Goal: Find specific page/section: Find specific page/section

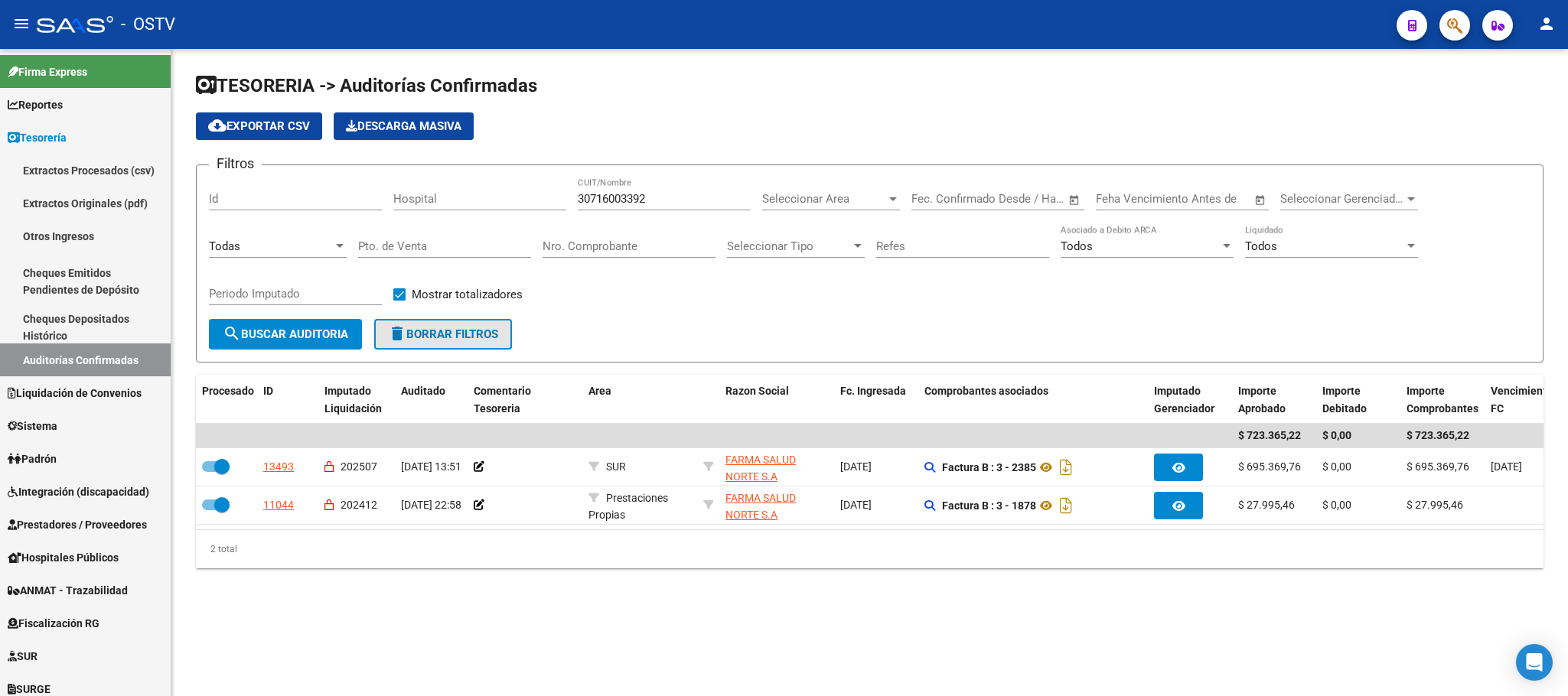
click at [456, 326] on button "delete Borrar Filtros" at bounding box center [443, 335] width 138 height 30
checkbox input "false"
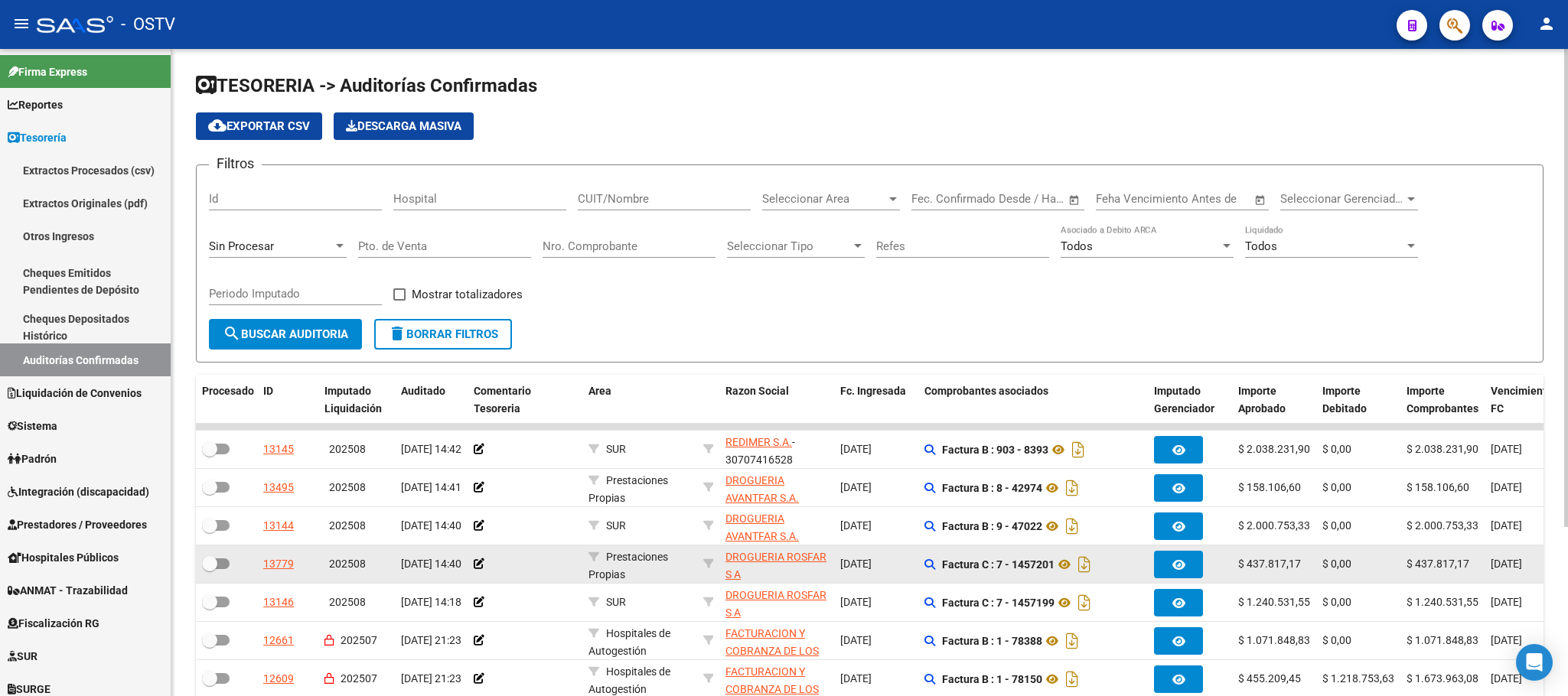
click at [1465, 581] on datatable-body-cell "$ 437.817,17" at bounding box center [1443, 564] width 84 height 38
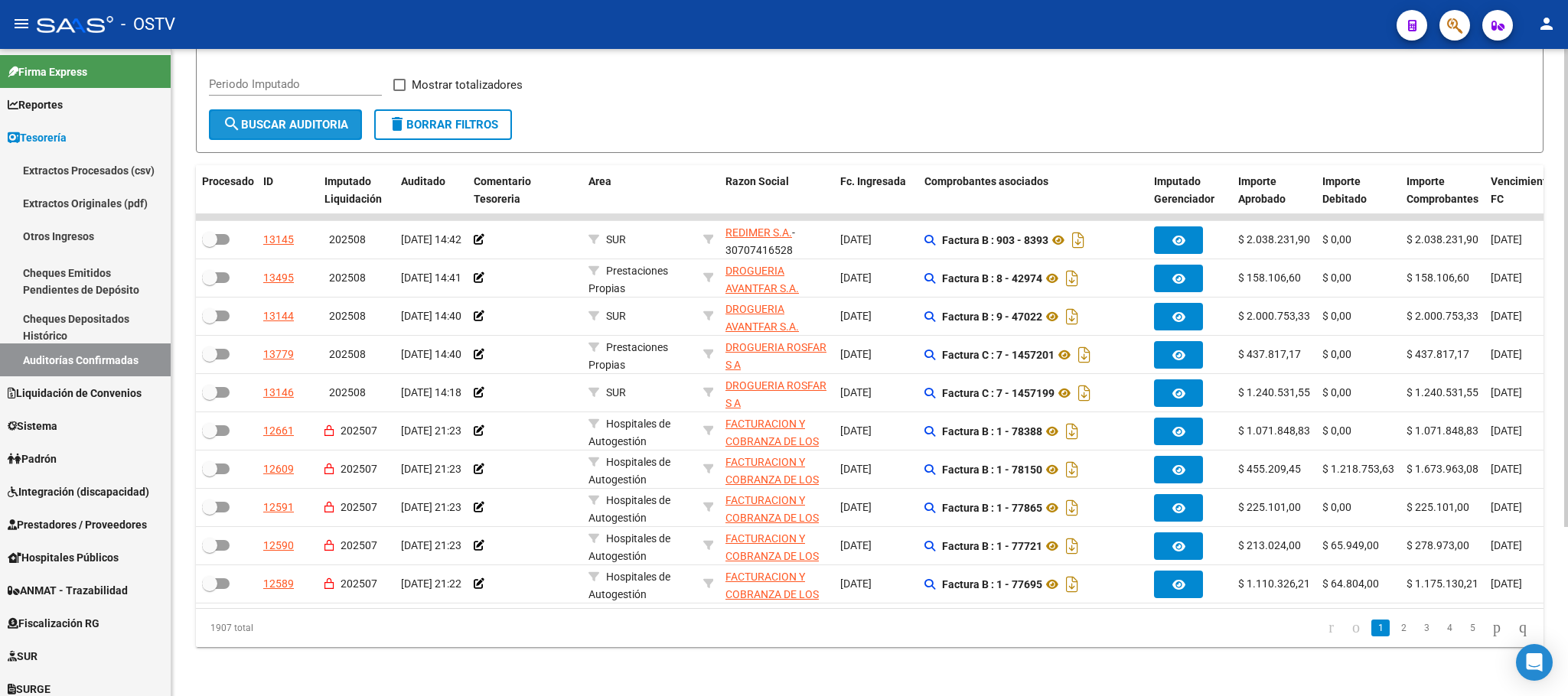
click at [290, 109] on button "search Buscar Auditoria" at bounding box center [286, 124] width 153 height 30
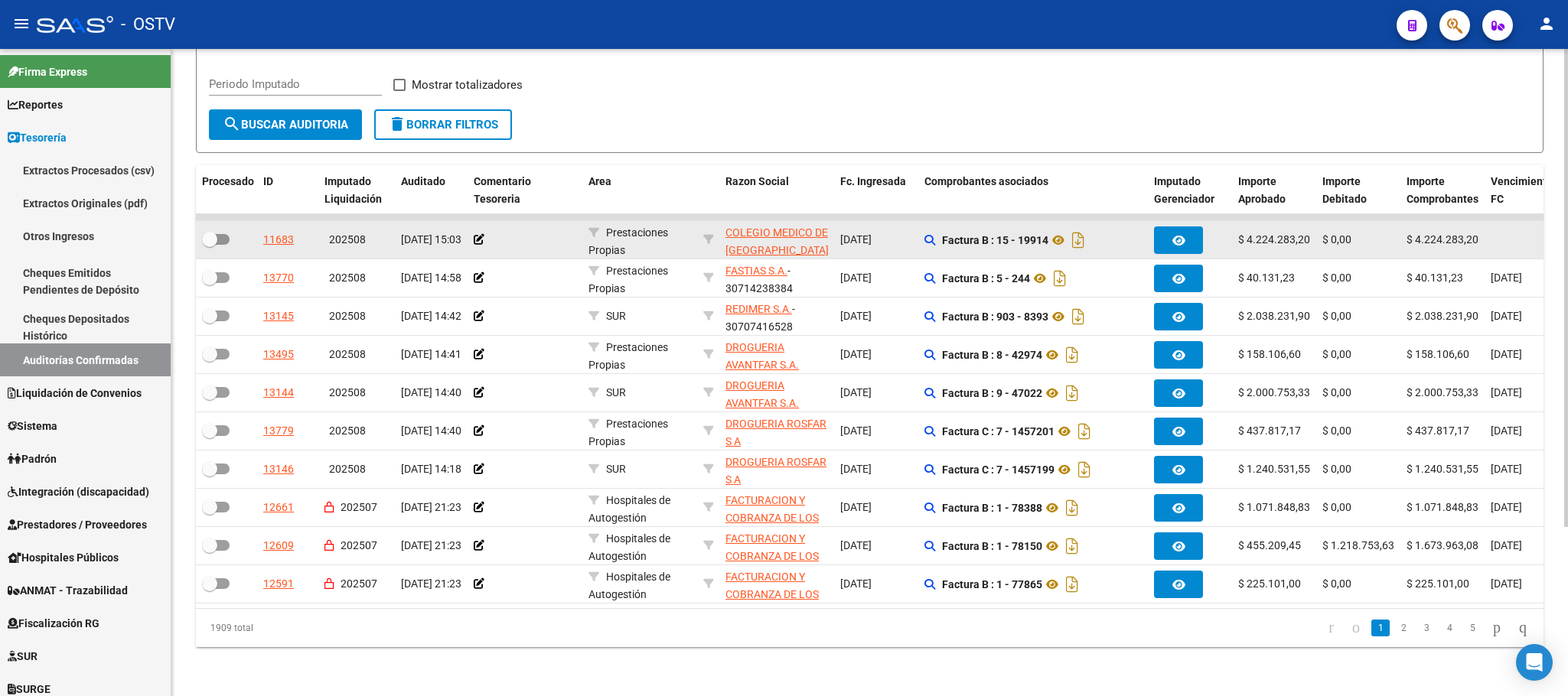
click at [767, 224] on app-link-go-to "COLEGIO MEDICO DE SAN JUAN ASOCIACION CIVIL" at bounding box center [777, 259] width 103 height 70
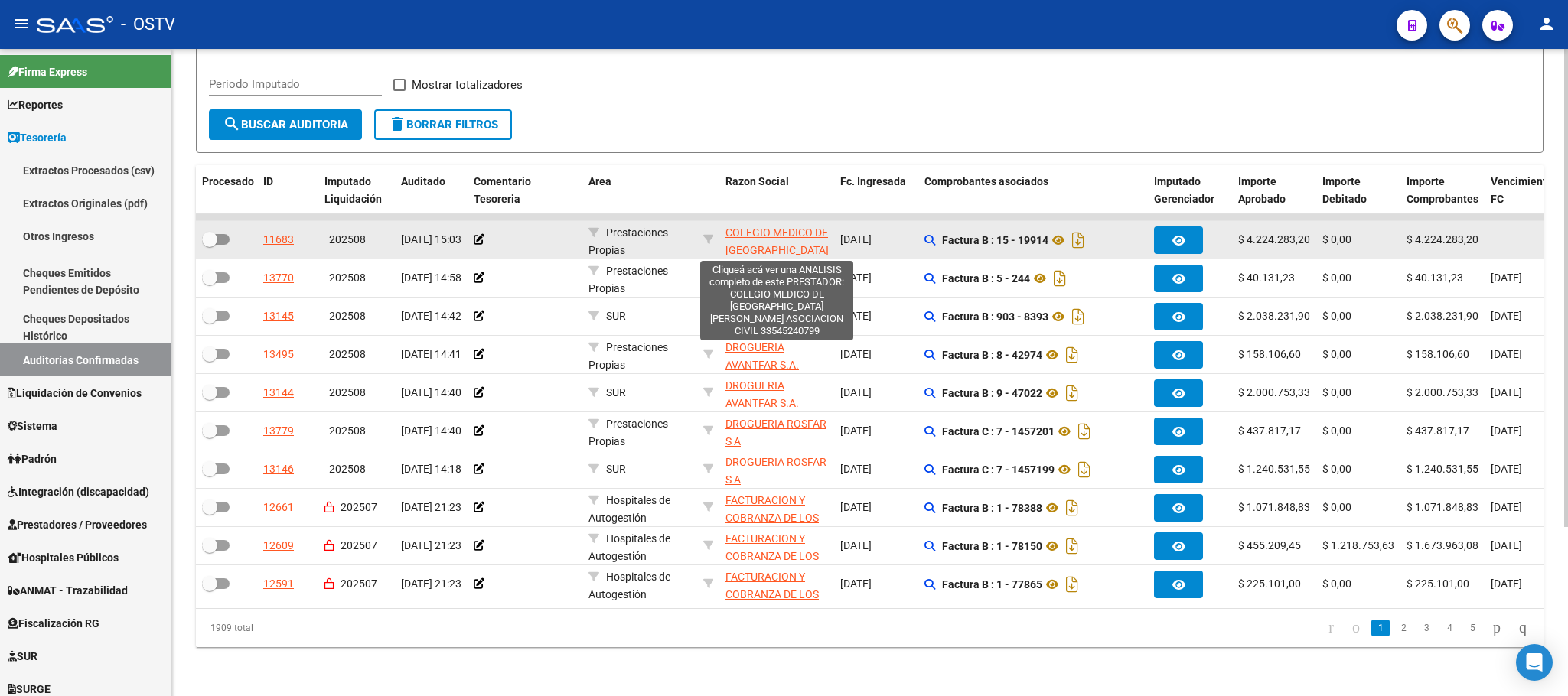
click at [764, 226] on span "COLEGIO MEDICO DE SAN JUAN ASOCIACION CIVIL" at bounding box center [777, 258] width 103 height 64
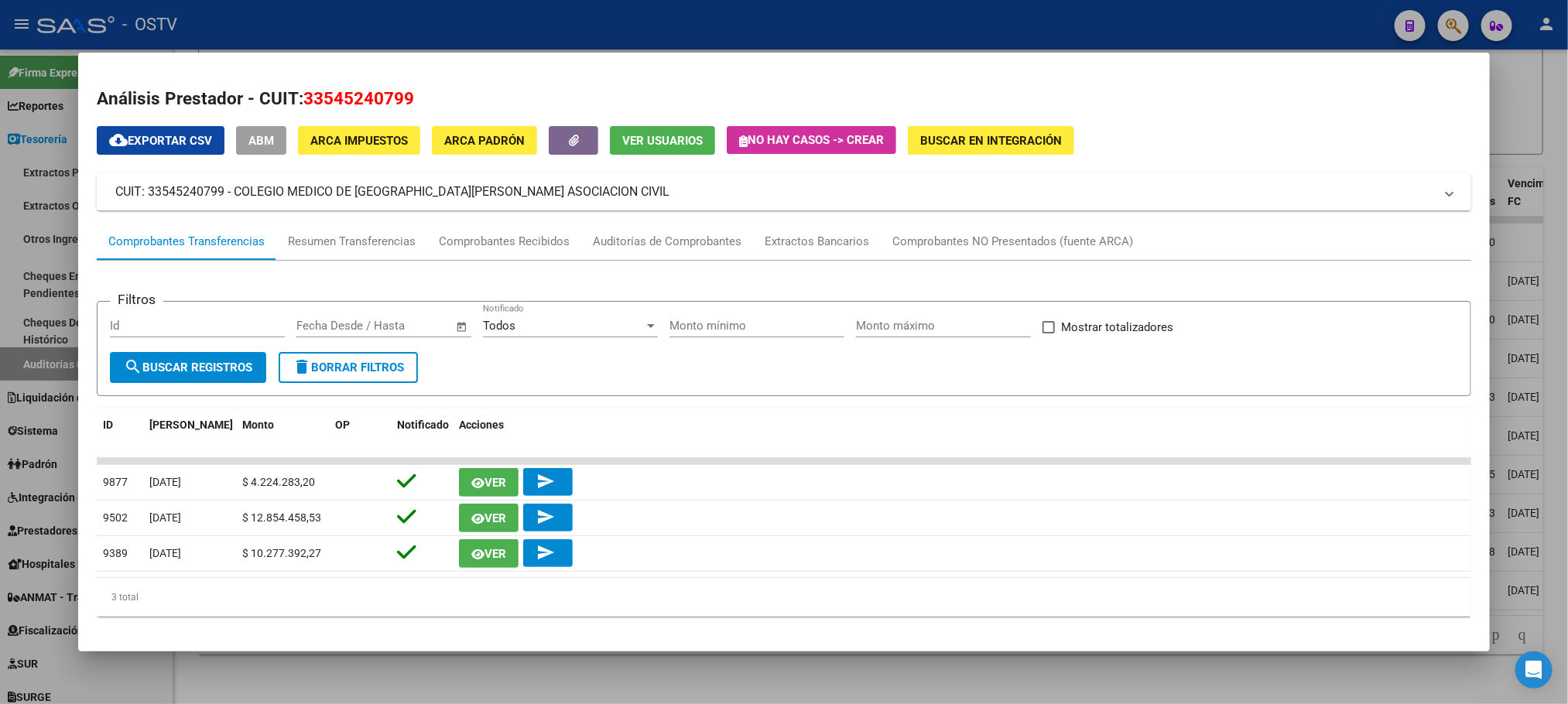
click at [31, 197] on div at bounding box center [784, 352] width 1568 height 704
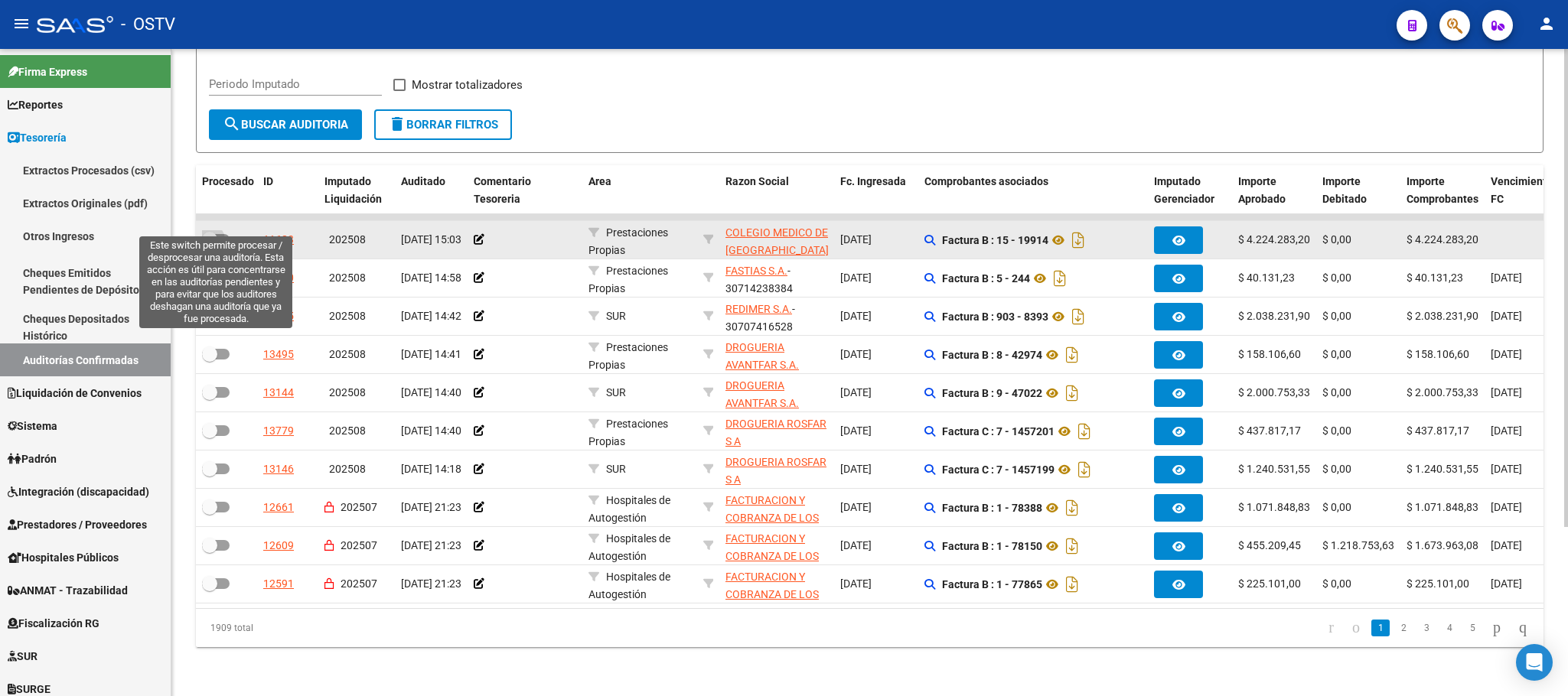
click at [217, 230] on label at bounding box center [215, 240] width 28 height 18
click at [209, 245] on input "checkbox" at bounding box center [209, 245] width 1 height 1
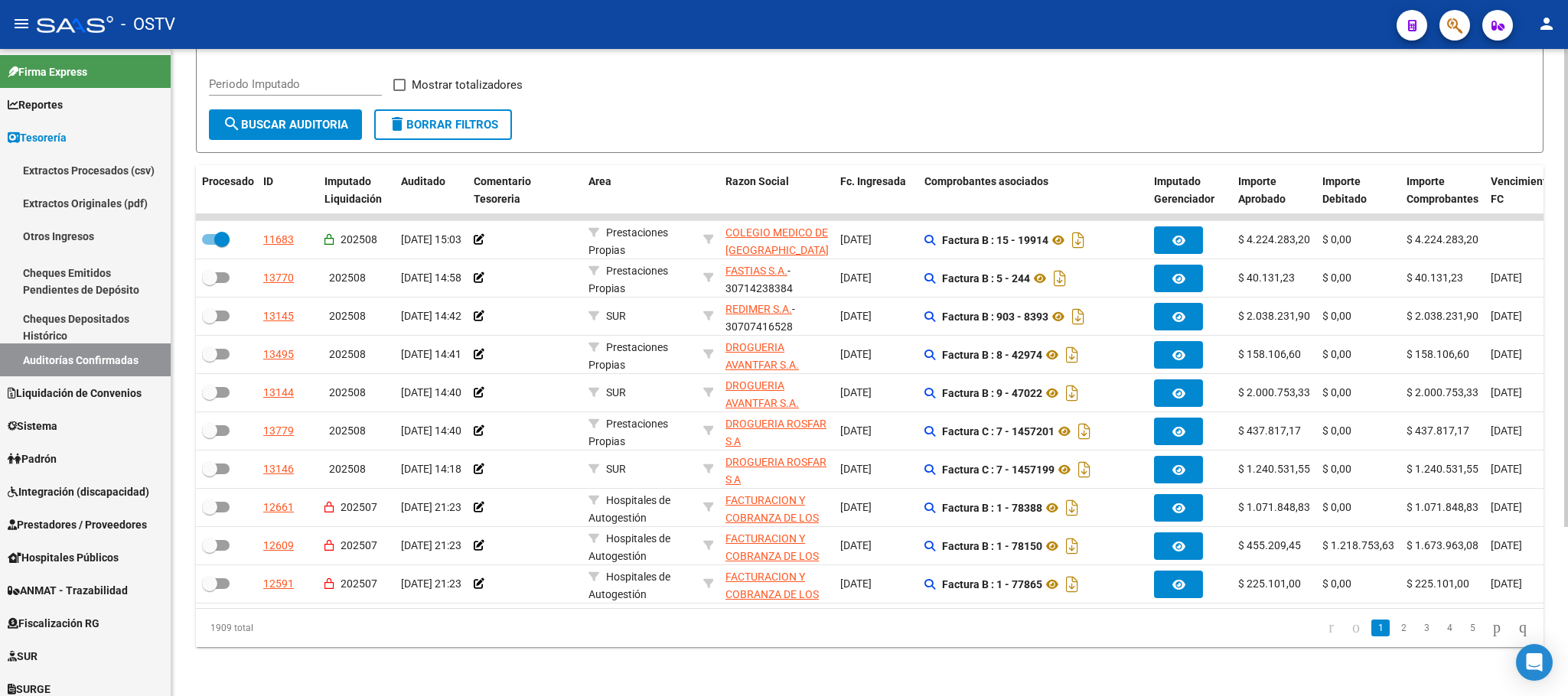
click at [296, 87] on div "Periodo Imputado" at bounding box center [296, 87] width 173 height 47
click at [293, 118] on span "search Buscar Auditoria" at bounding box center [285, 124] width 125 height 13
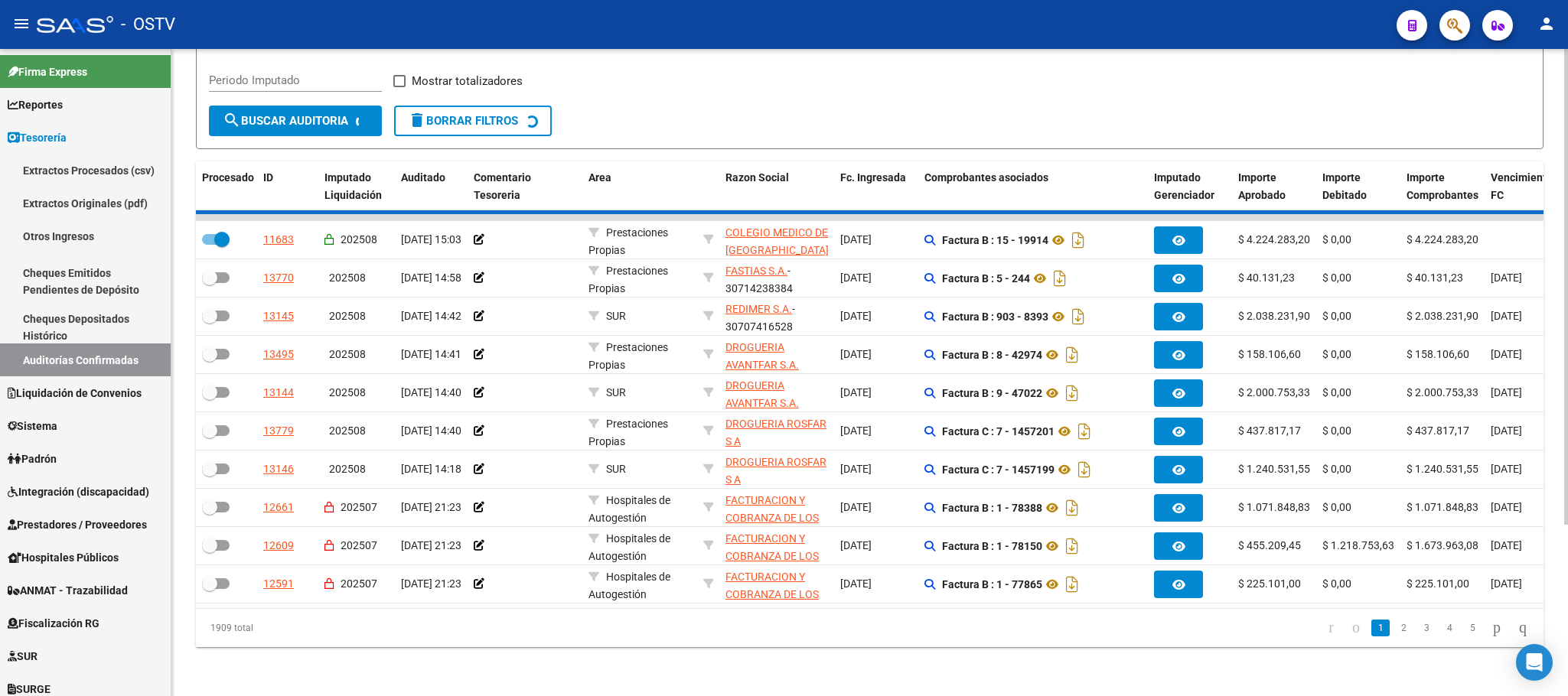
checkbox input "false"
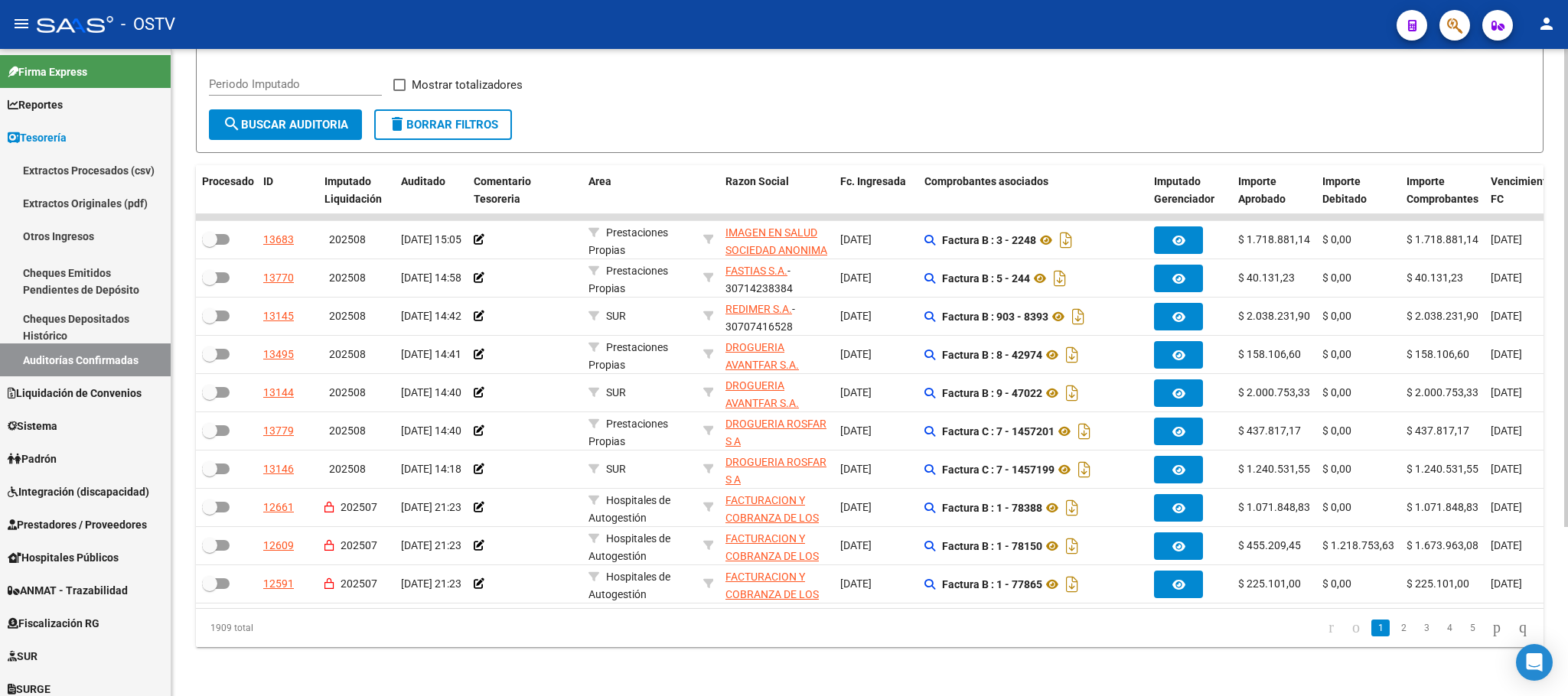
click at [274, 118] on span "search Buscar Auditoria" at bounding box center [285, 124] width 125 height 13
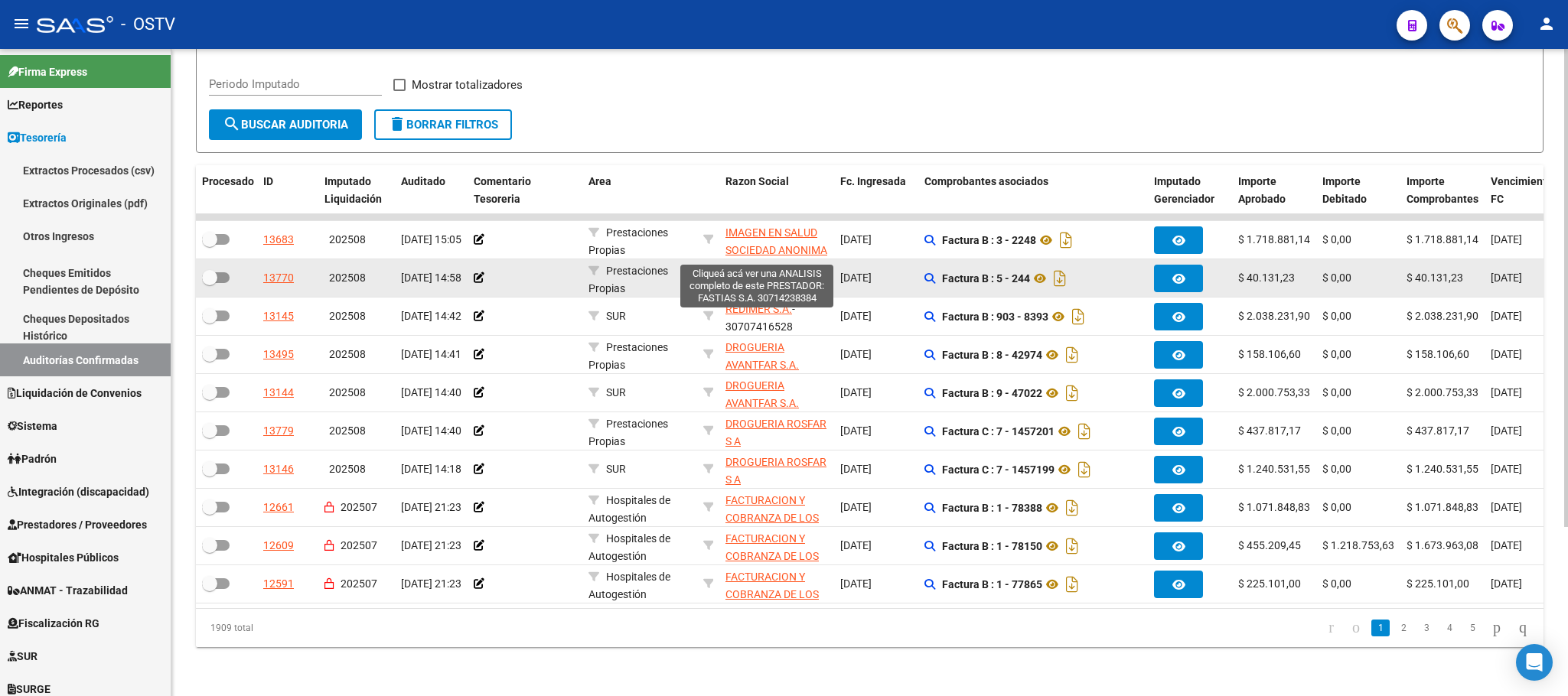
click at [756, 265] on span "FASTIAS S.A." at bounding box center [757, 271] width 62 height 13
type textarea "30714238384"
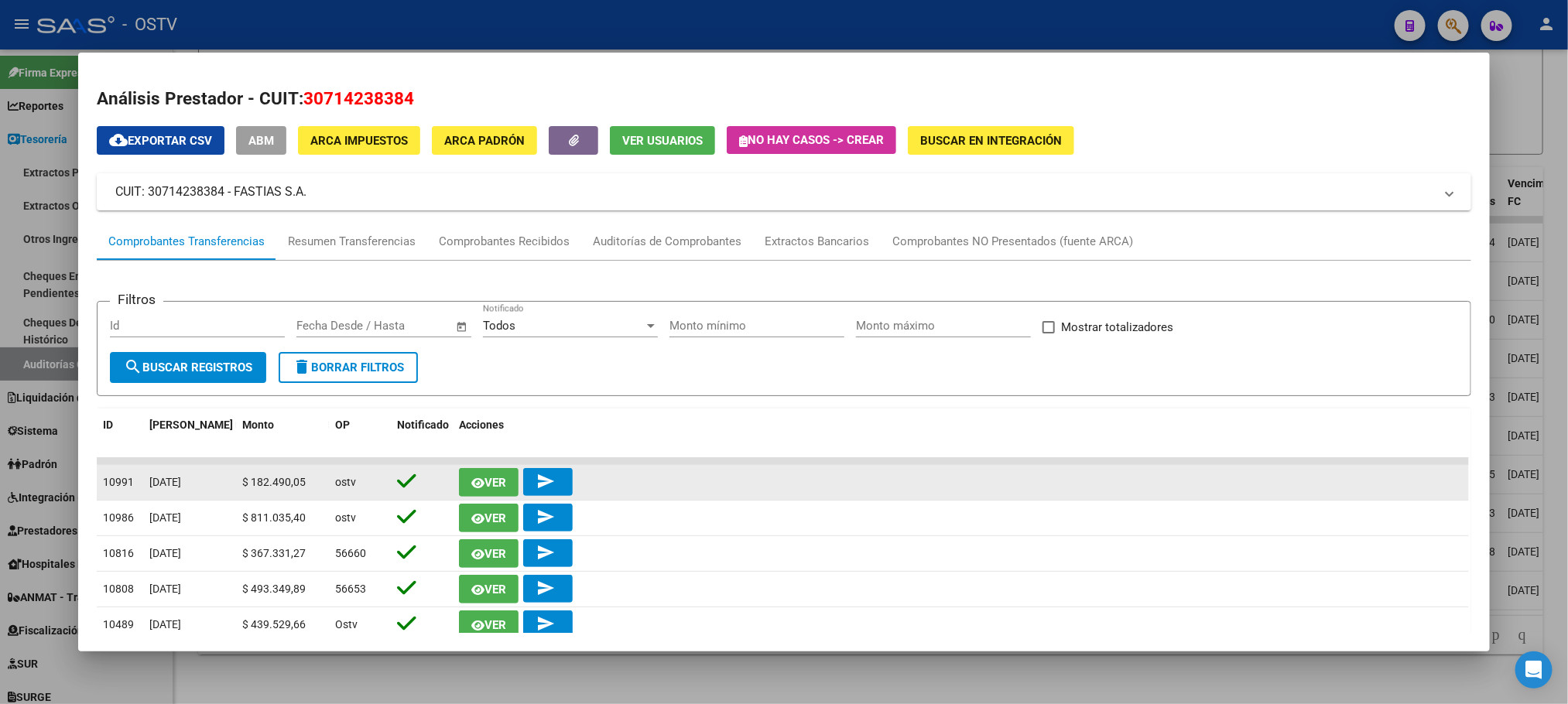
click at [544, 477] on mat-icon "send" at bounding box center [546, 481] width 19 height 19
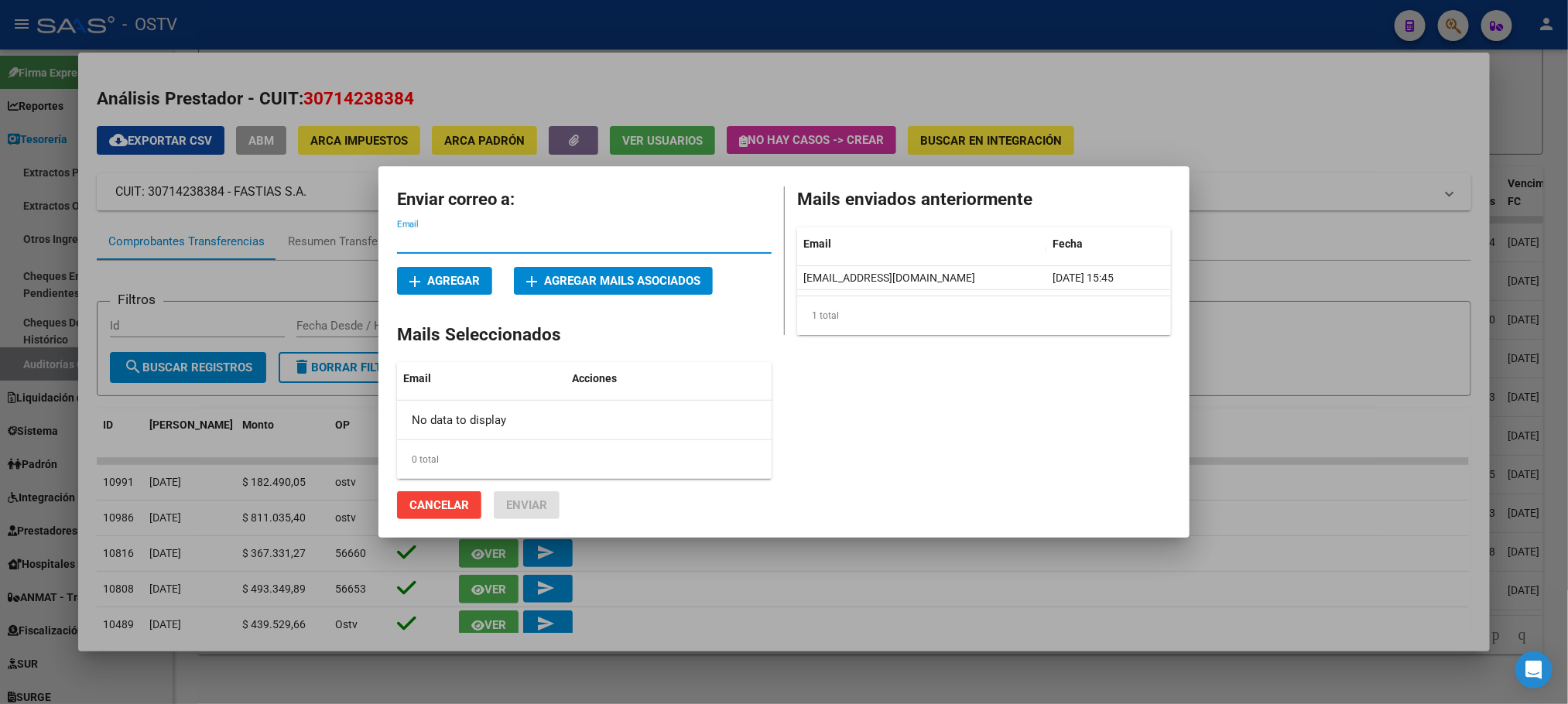
click at [1315, 321] on div at bounding box center [784, 352] width 1568 height 704
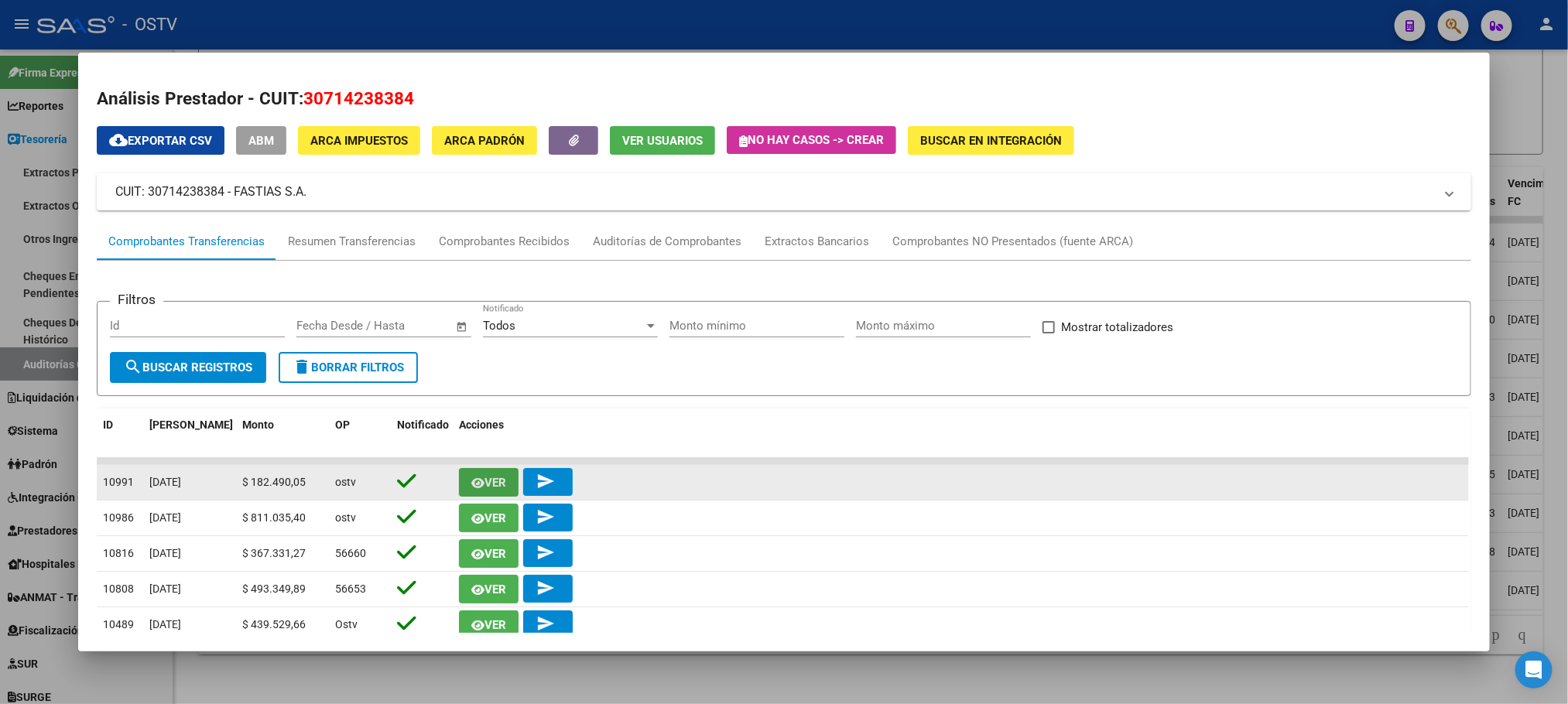
click at [461, 490] on button "Ver" at bounding box center [489, 483] width 60 height 29
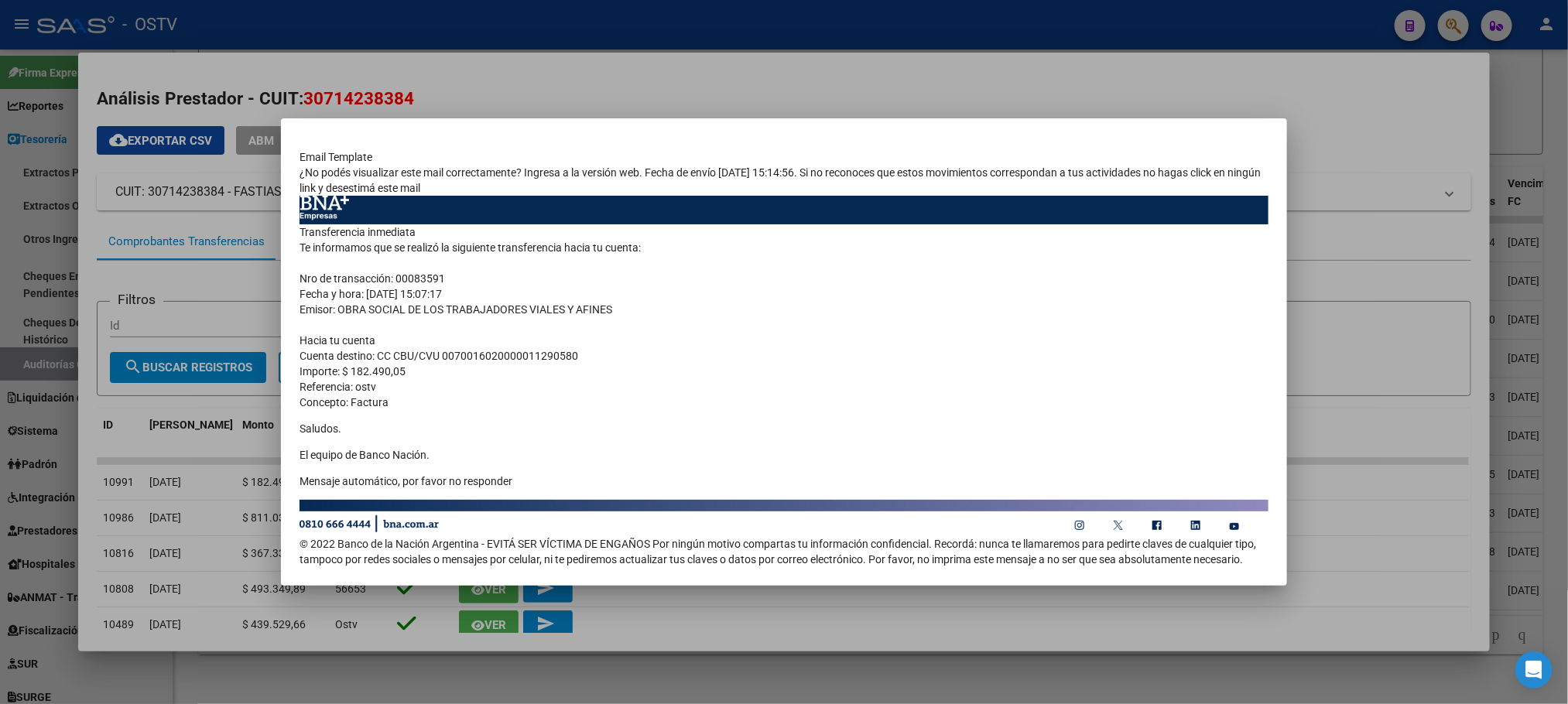
click at [799, 88] on div at bounding box center [784, 352] width 1568 height 704
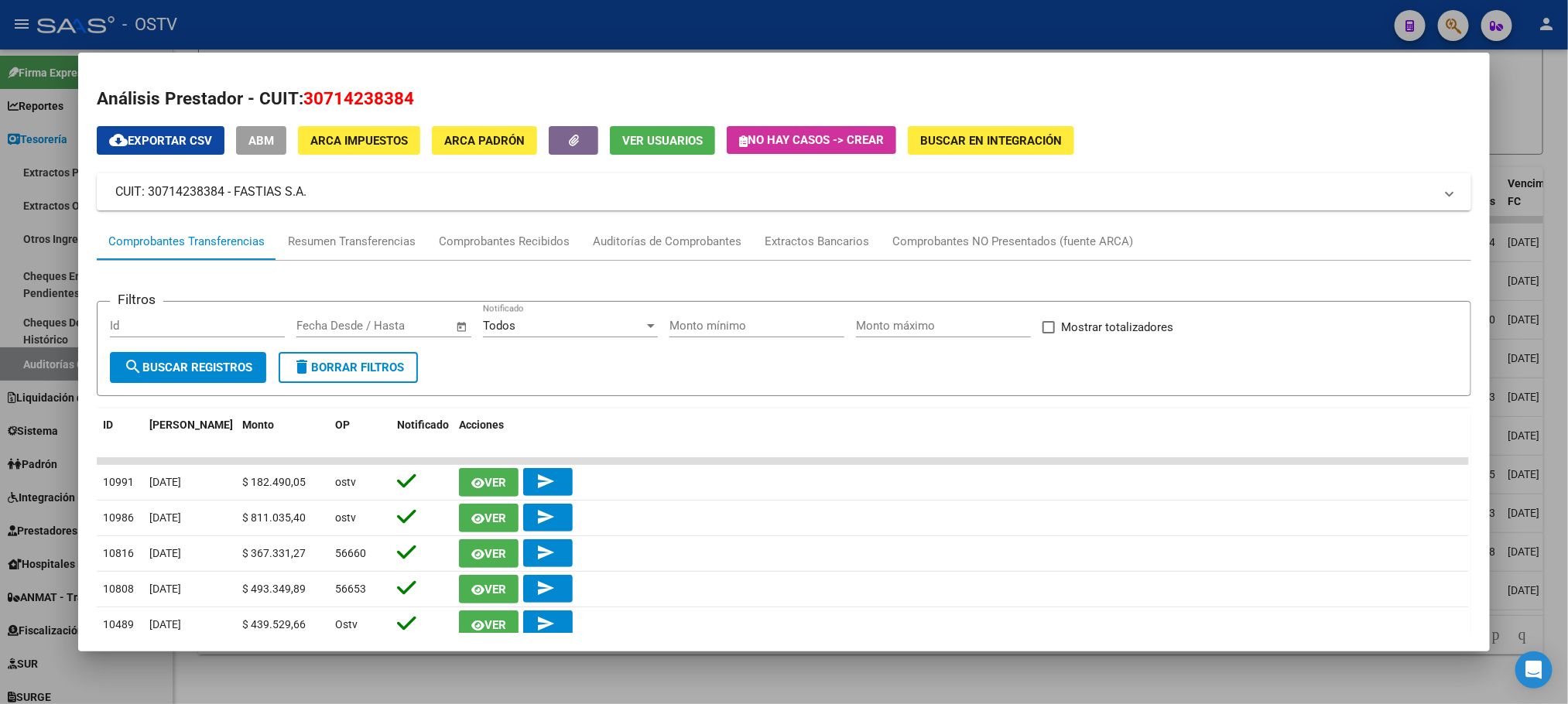
click at [0, 265] on div at bounding box center [784, 352] width 1568 height 704
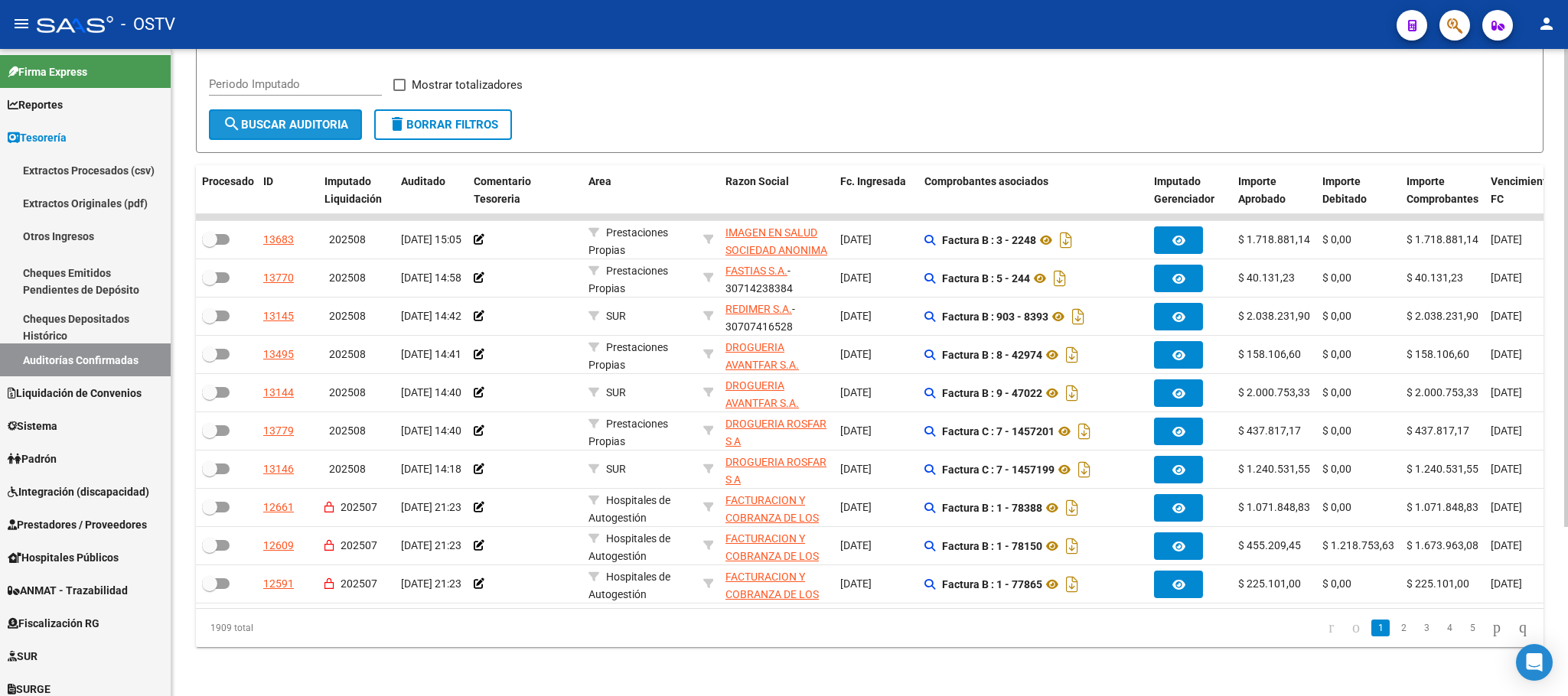
click at [303, 118] on span "search Buscar Auditoria" at bounding box center [285, 124] width 125 height 13
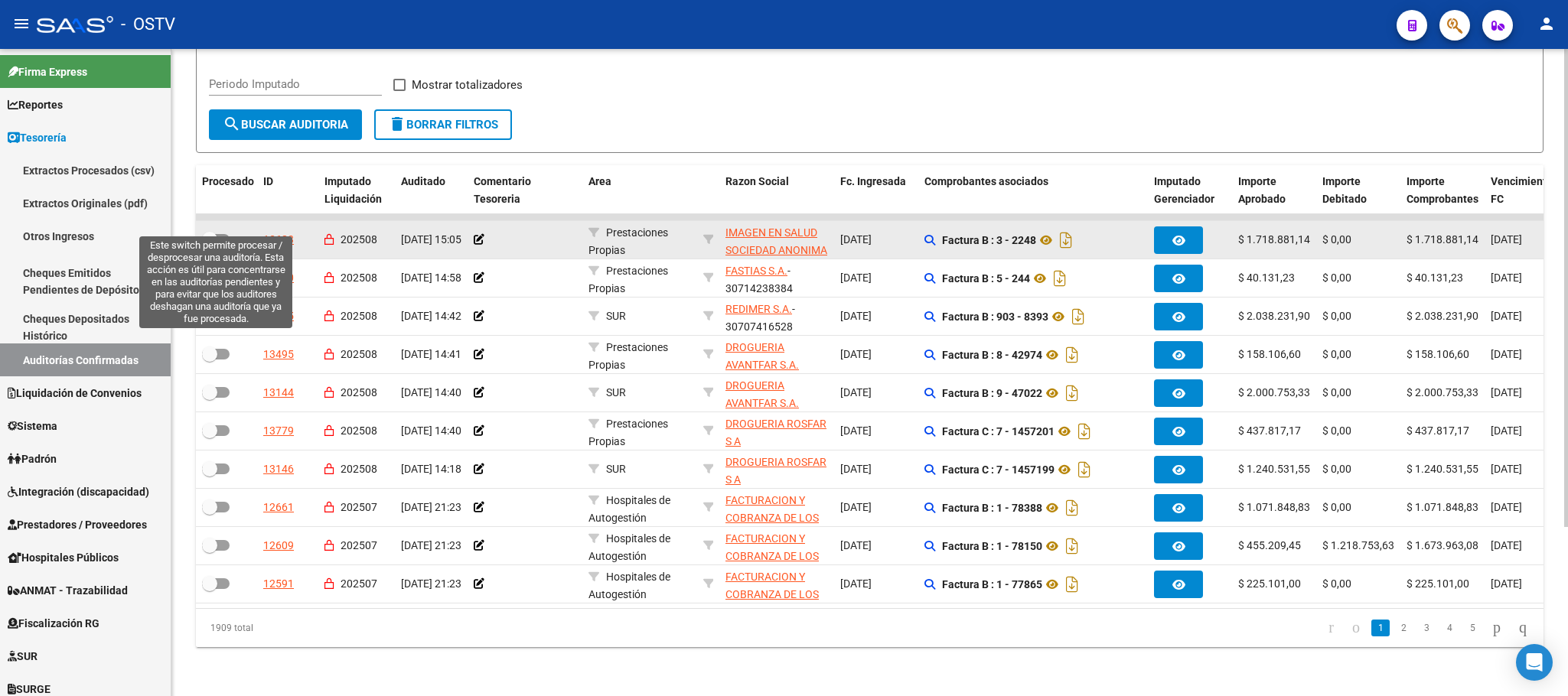
click at [221, 230] on label at bounding box center [215, 240] width 28 height 18
click at [209, 245] on input "checkbox" at bounding box center [209, 245] width 1 height 1
checkbox input "true"
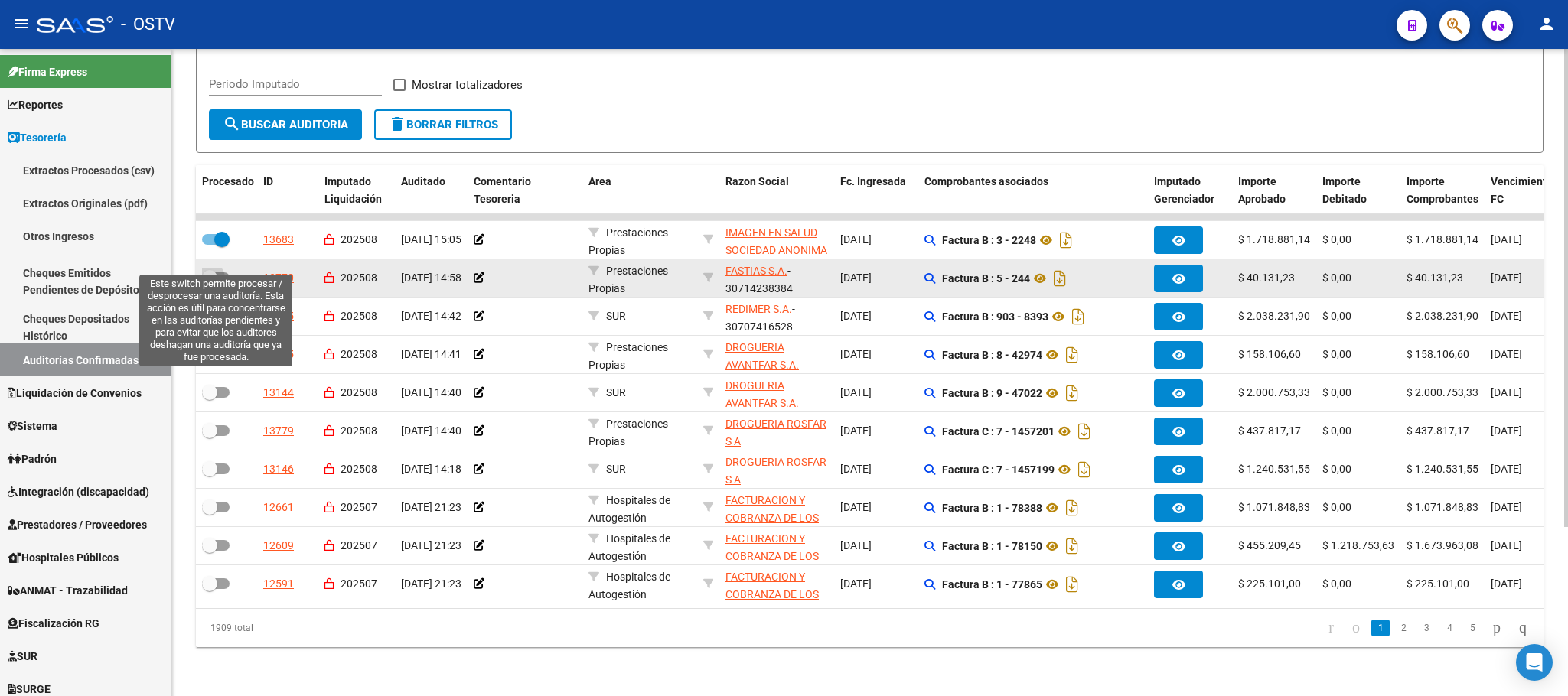
click at [221, 272] on span at bounding box center [215, 277] width 28 height 11
click at [209, 283] on input "checkbox" at bounding box center [209, 283] width 1 height 1
checkbox input "true"
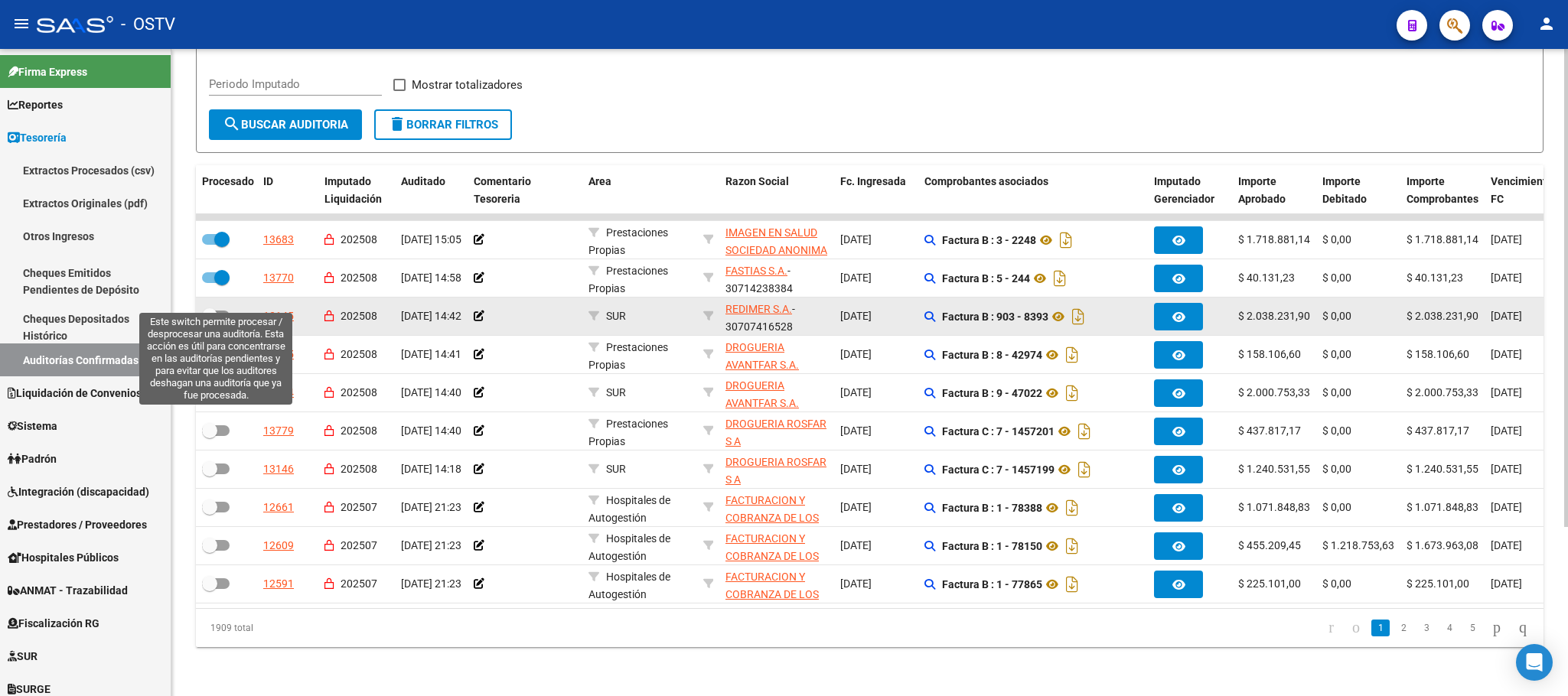
click at [223, 311] on span at bounding box center [215, 316] width 28 height 11
click at [209, 321] on input "checkbox" at bounding box center [209, 321] width 1 height 1
checkbox input "true"
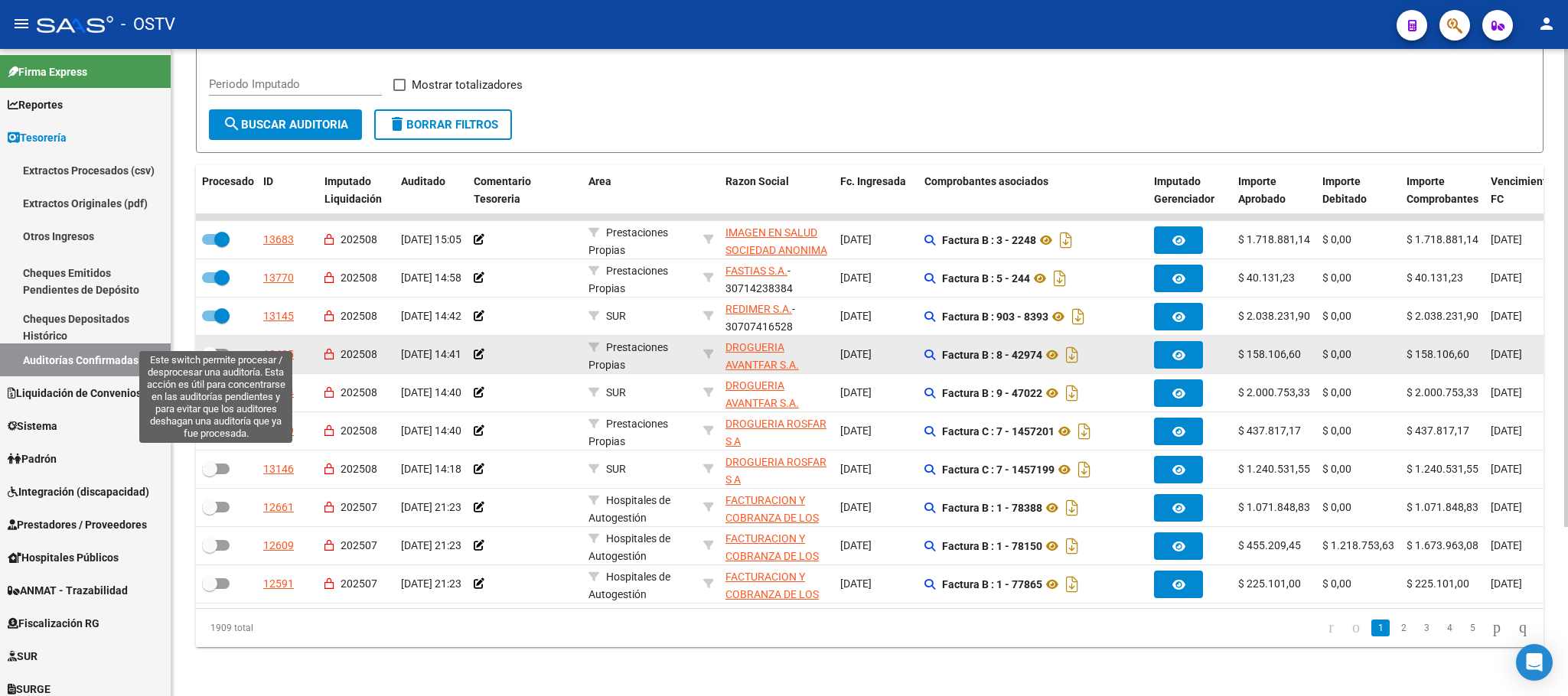
click at [221, 349] on span at bounding box center [215, 354] width 28 height 11
click at [209, 360] on input "checkbox" at bounding box center [209, 360] width 1 height 1
checkbox input "true"
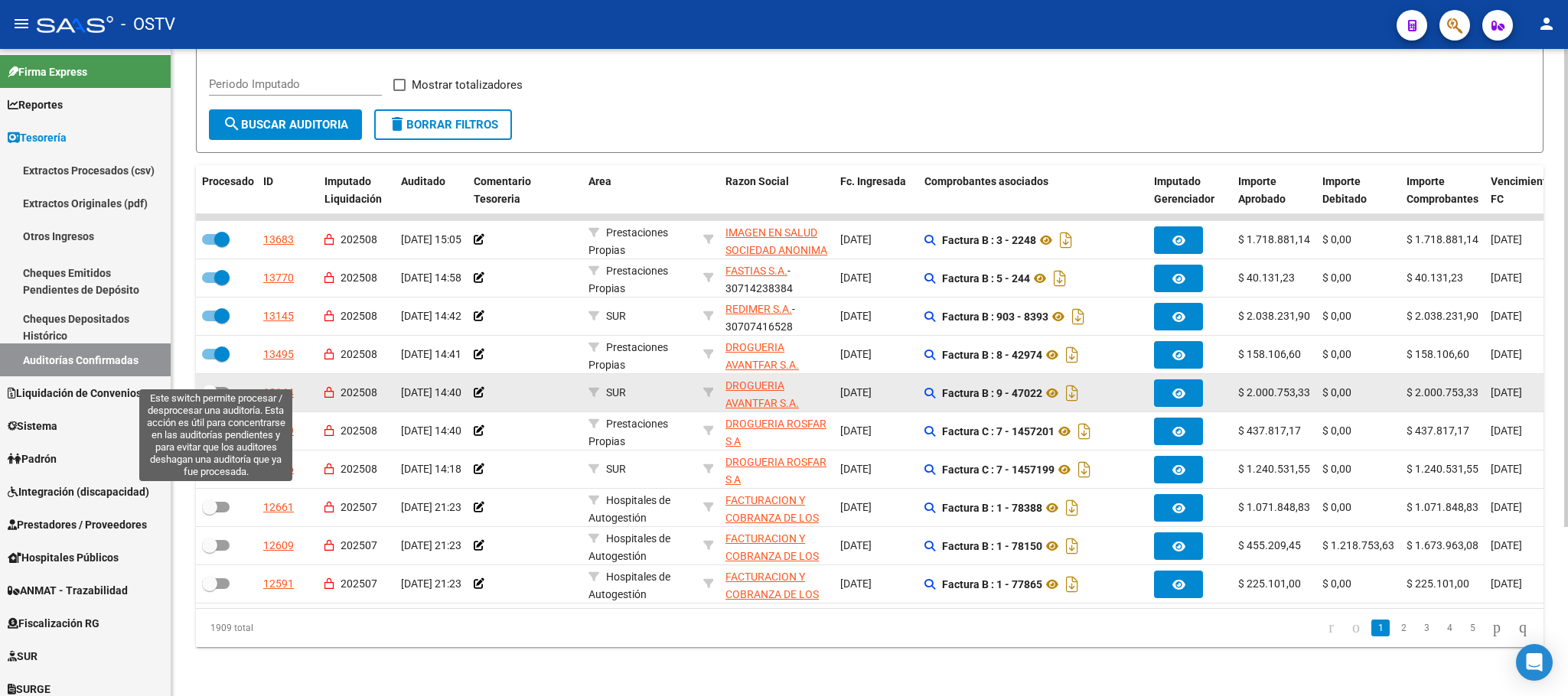
click at [219, 388] on span at bounding box center [215, 393] width 28 height 11
click at [209, 398] on input "checkbox" at bounding box center [209, 398] width 1 height 1
checkbox input "true"
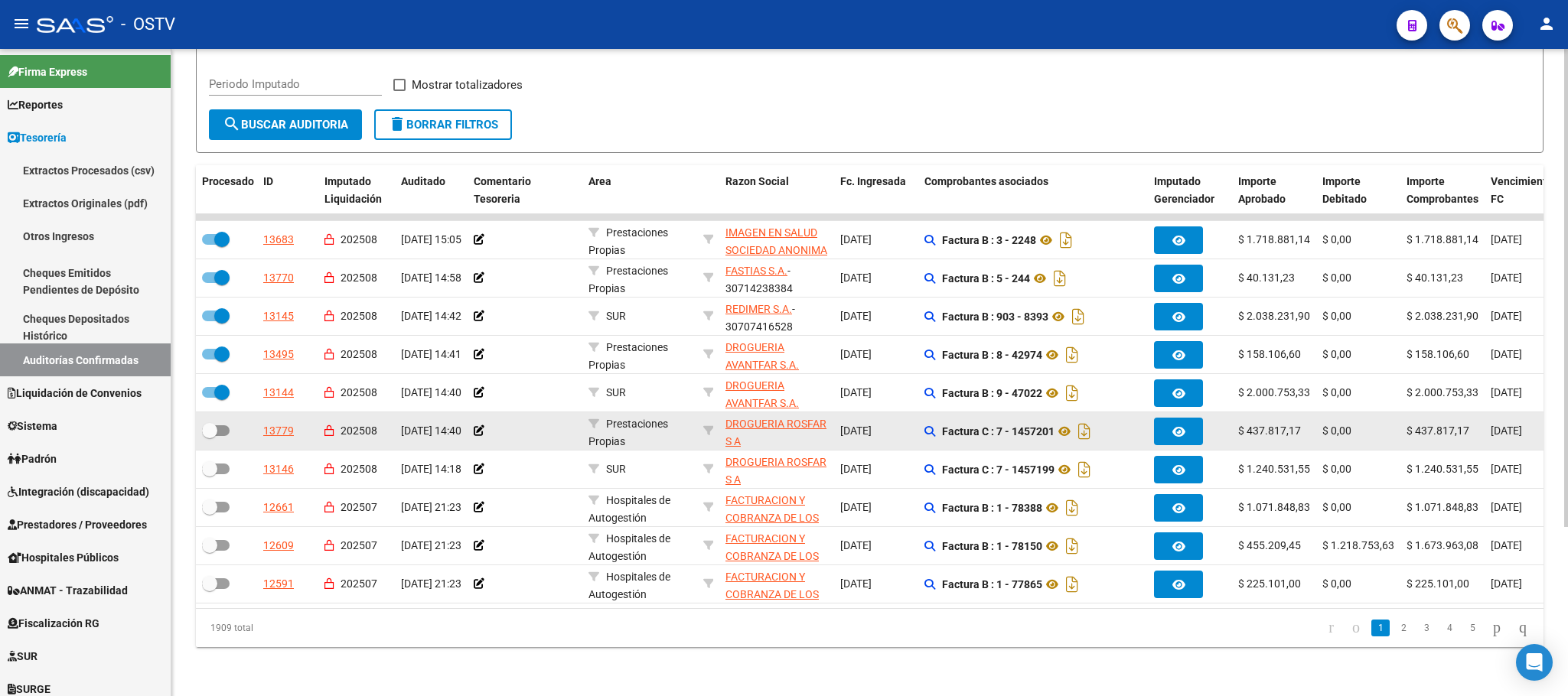
click at [227, 422] on div at bounding box center [226, 432] width 49 height 20
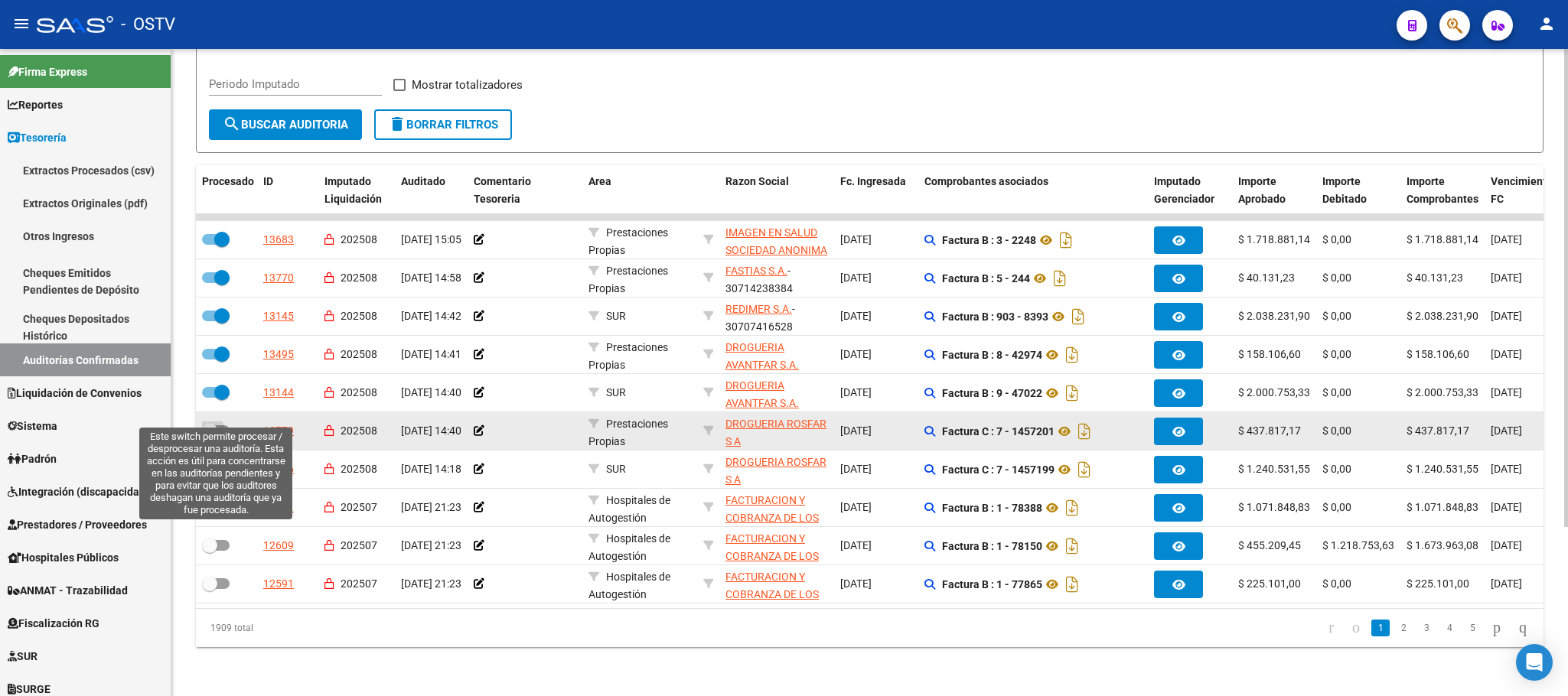
click at [228, 425] on span at bounding box center [215, 430] width 28 height 11
click at [209, 436] on input "checkbox" at bounding box center [209, 436] width 1 height 1
checkbox input "true"
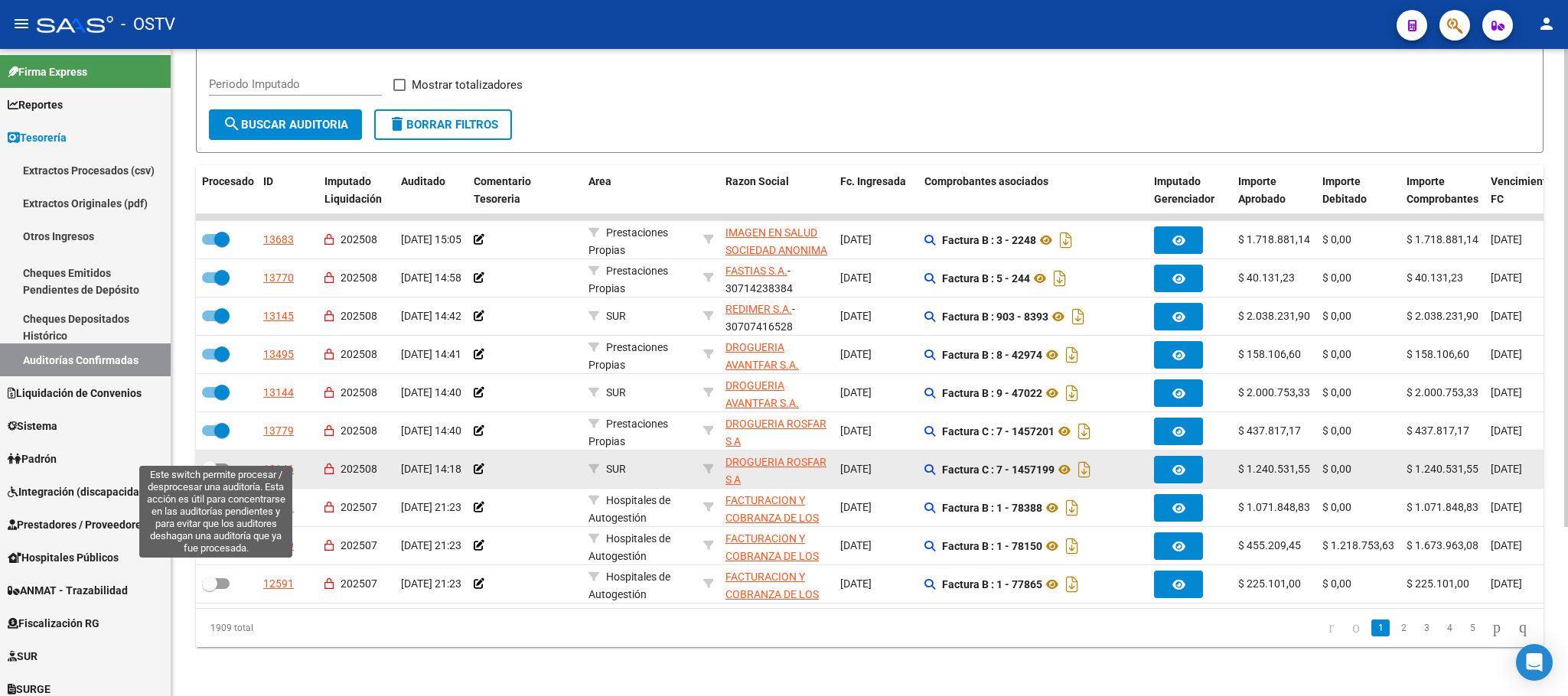
click at [227, 464] on span at bounding box center [215, 469] width 28 height 11
click at [209, 474] on input "checkbox" at bounding box center [209, 474] width 1 height 1
checkbox input "true"
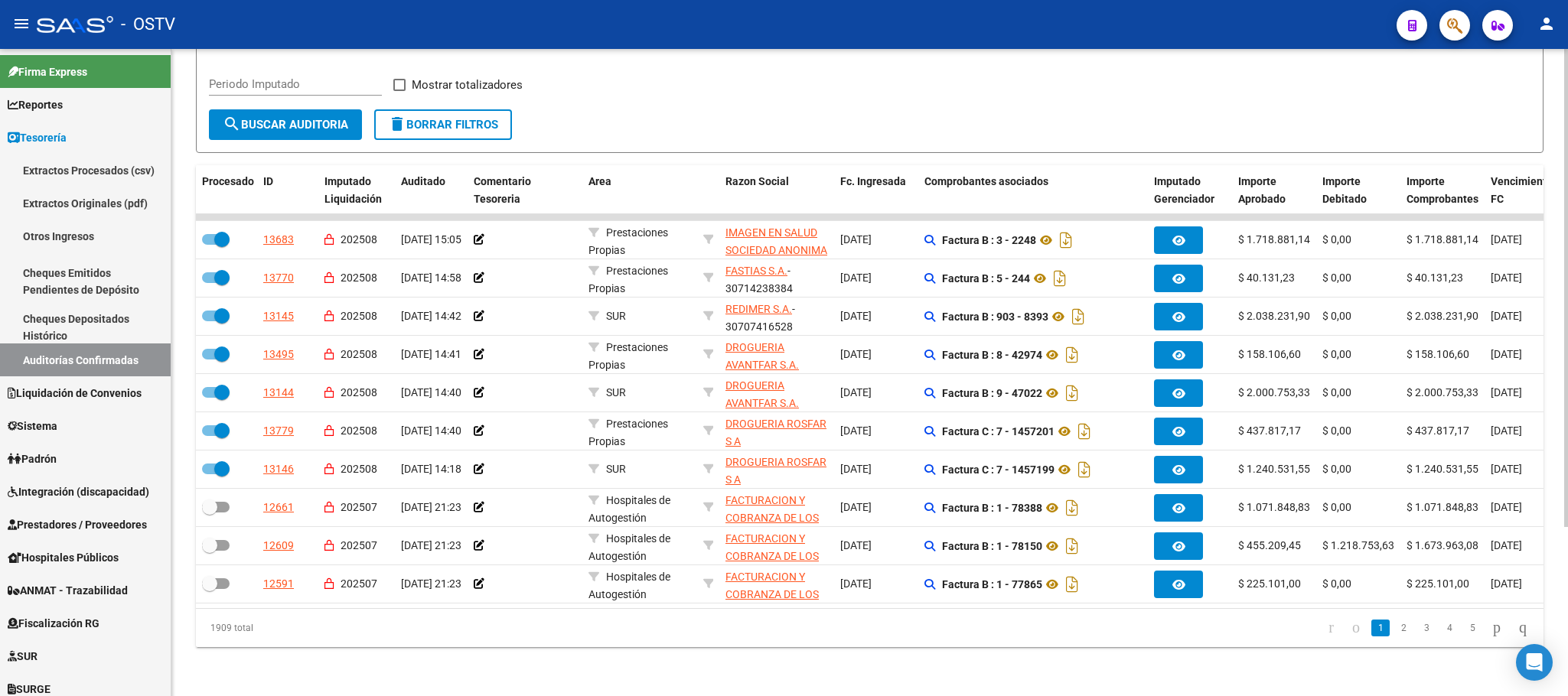
click at [315, 81] on div "Periodo Imputado" at bounding box center [296, 87] width 173 height 47
click at [274, 118] on span "search Buscar Auditoria" at bounding box center [285, 124] width 125 height 13
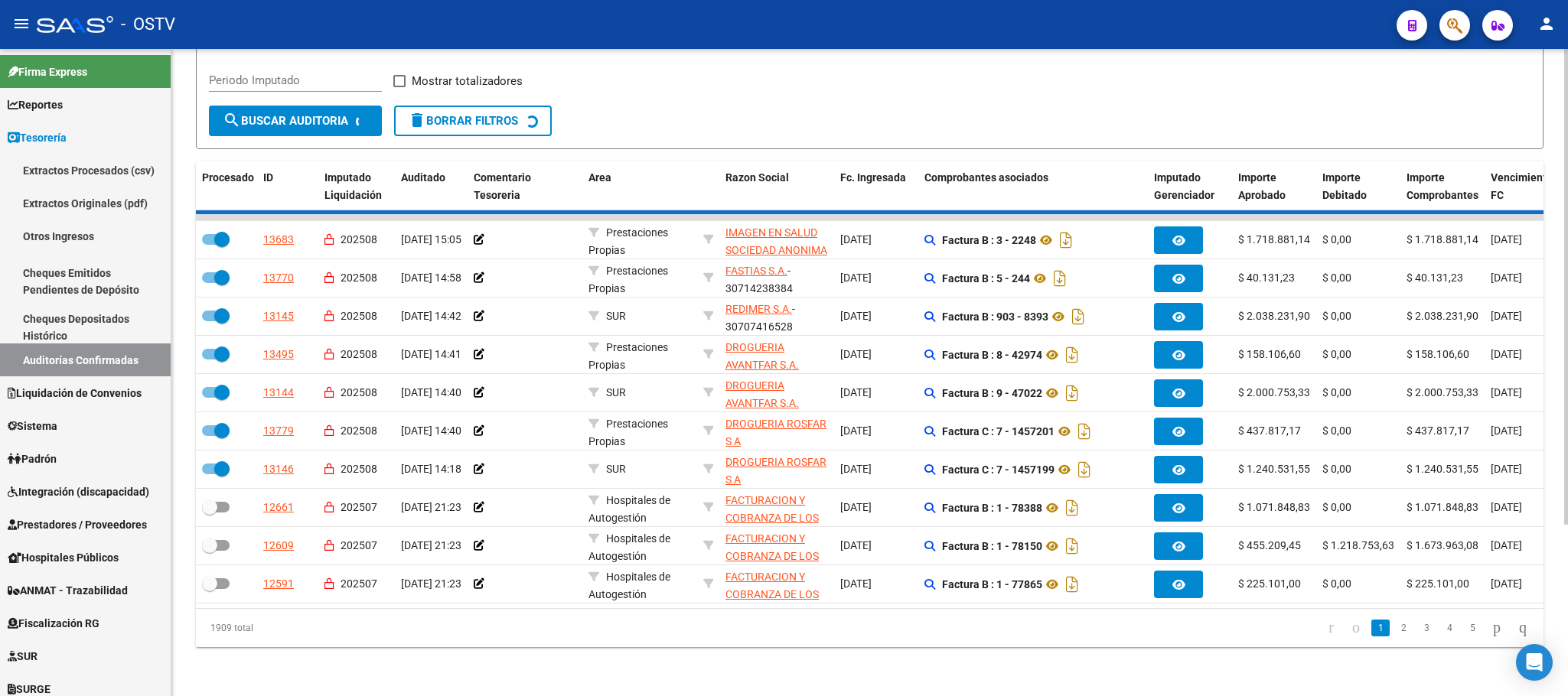
checkbox input "false"
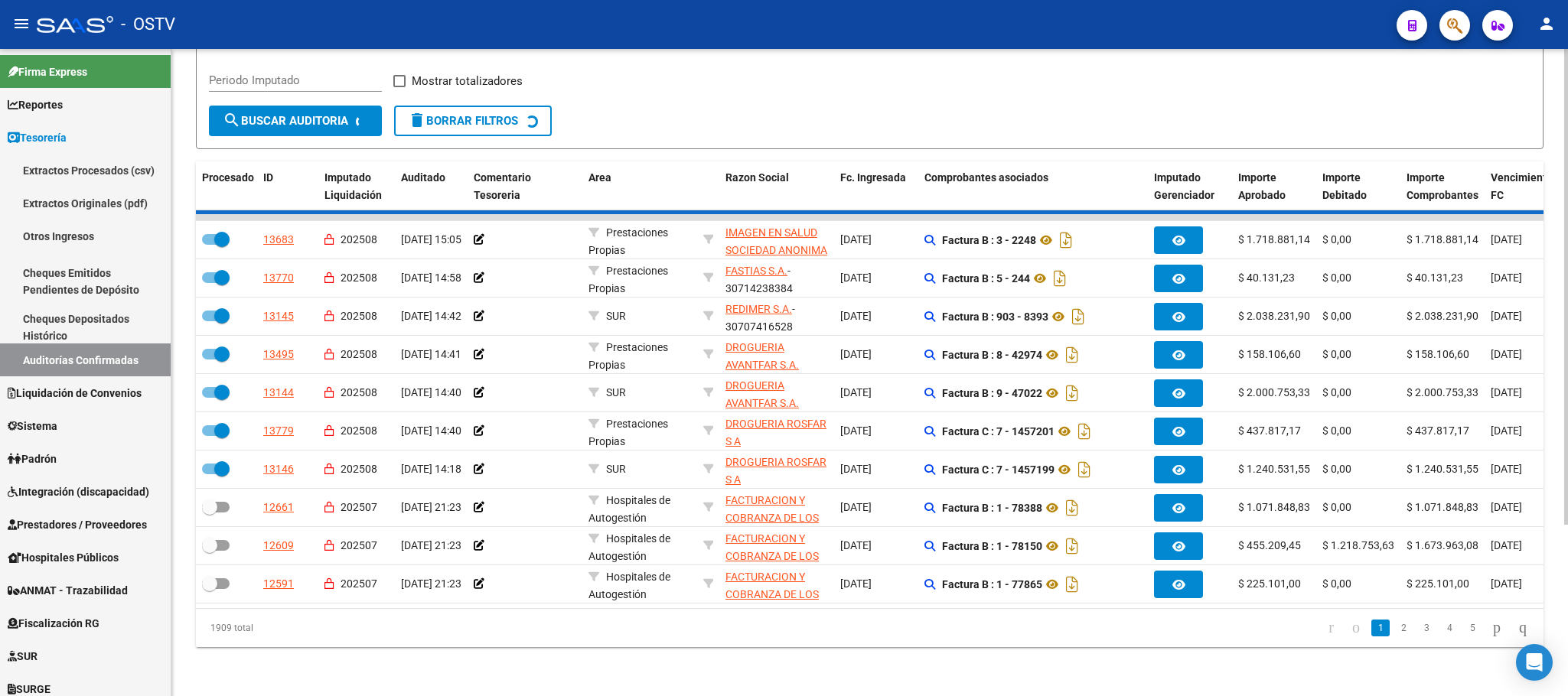
checkbox input "false"
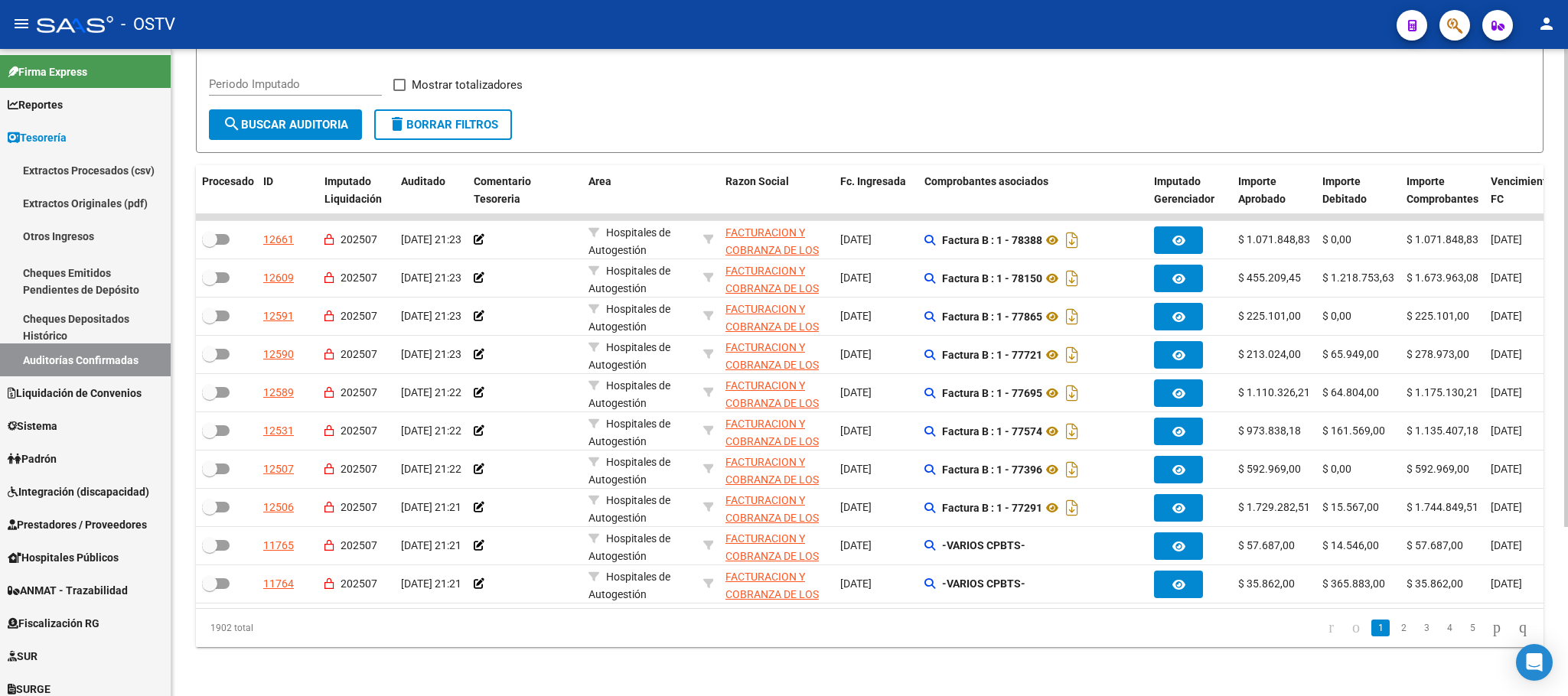
click at [292, 118] on span "search Buscar Auditoria" at bounding box center [285, 124] width 125 height 13
click at [319, 118] on span "search Buscar Auditoria" at bounding box center [285, 124] width 125 height 13
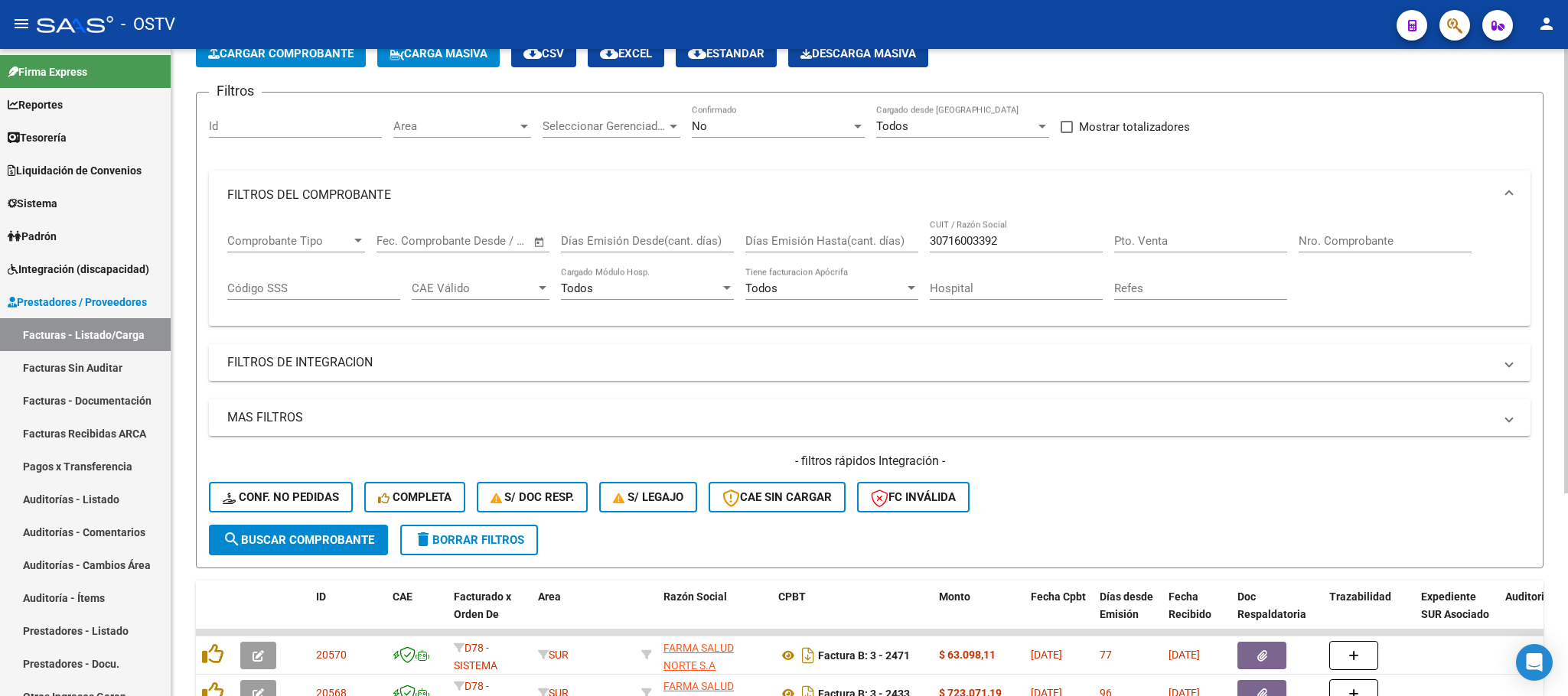
scroll to position [64, 0]
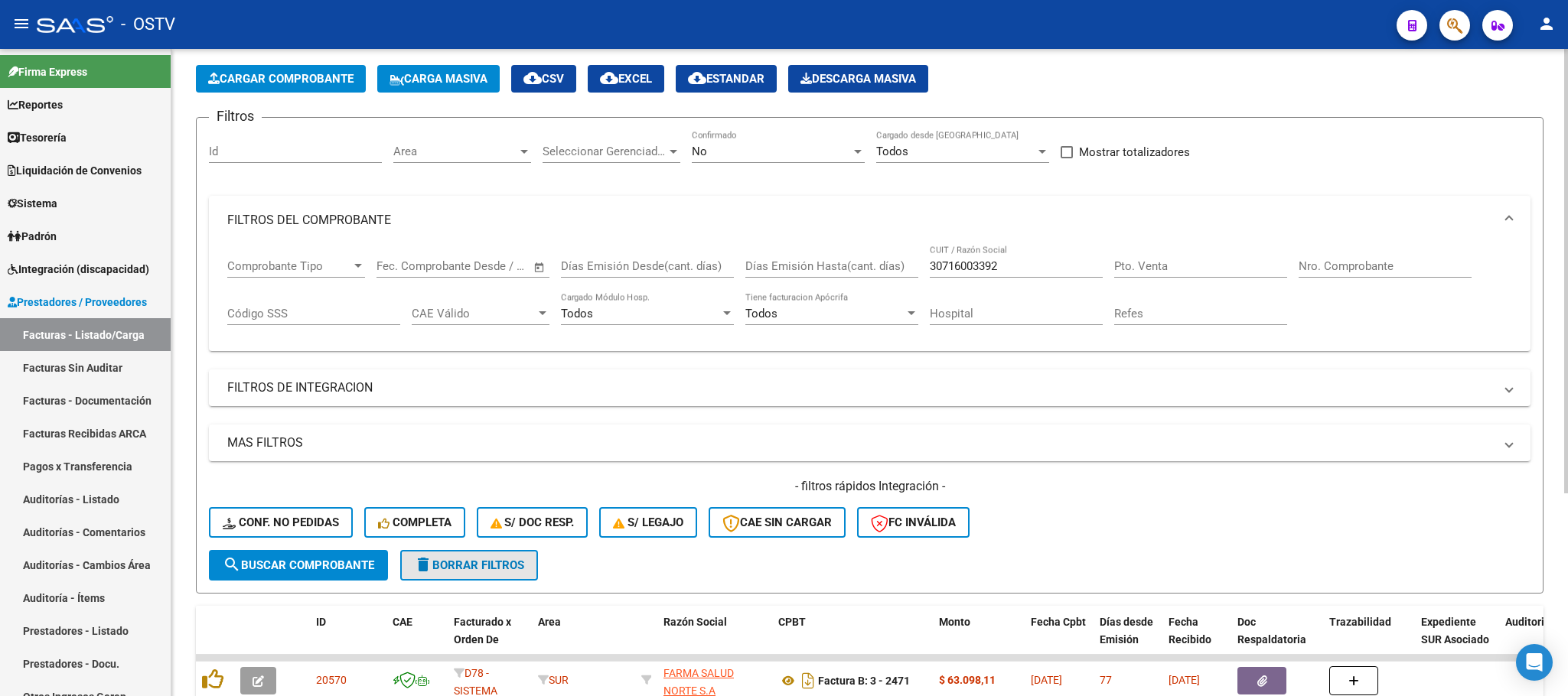
click at [465, 560] on span "delete Borrar Filtros" at bounding box center [468, 566] width 110 height 13
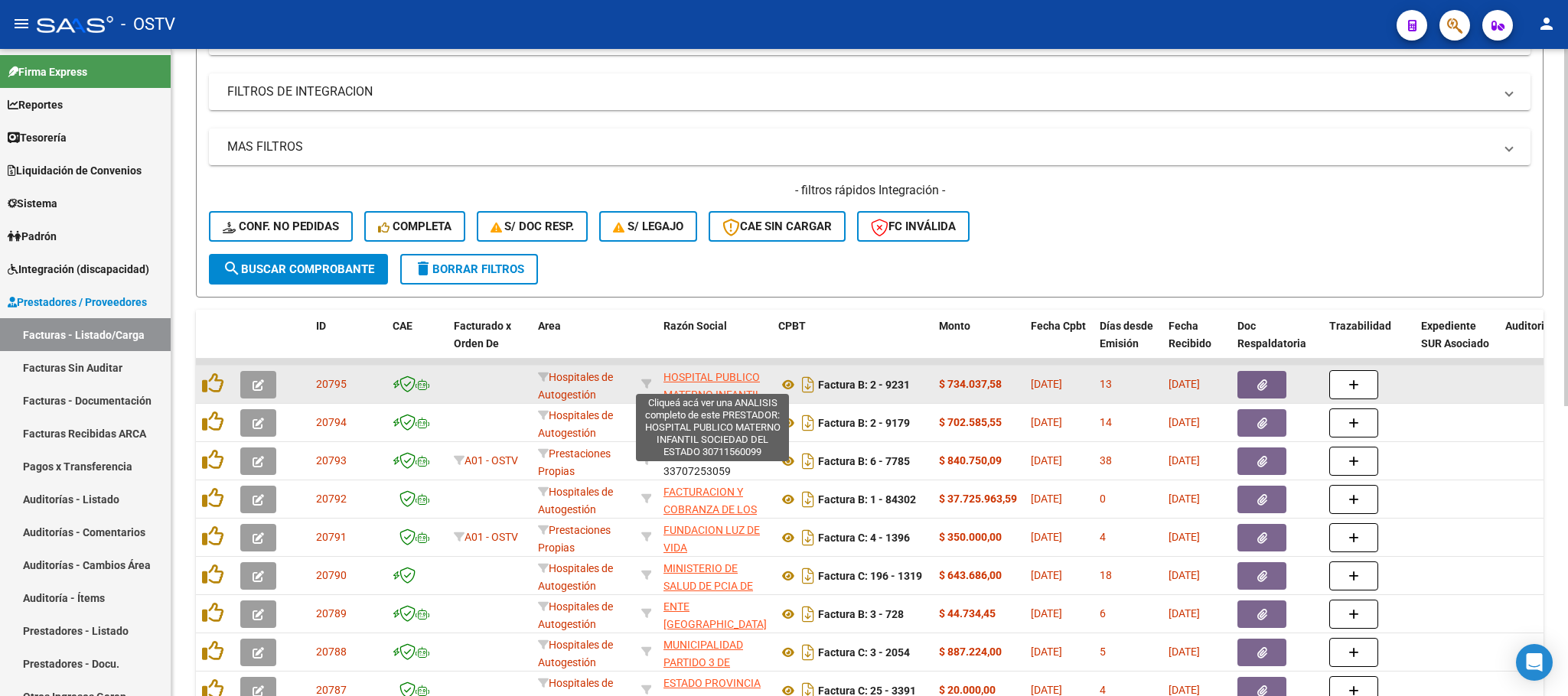
scroll to position [409, 0]
